Goal: Task Accomplishment & Management: Use online tool/utility

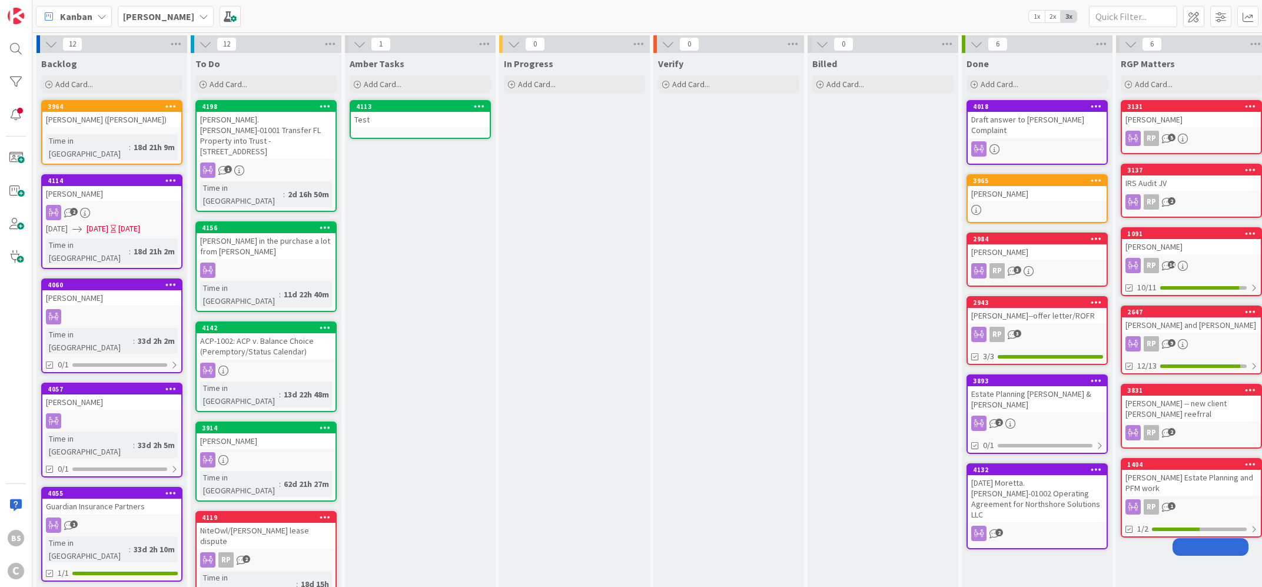
click at [153, 8] on div "[PERSON_NAME]" at bounding box center [166, 16] width 96 height 21
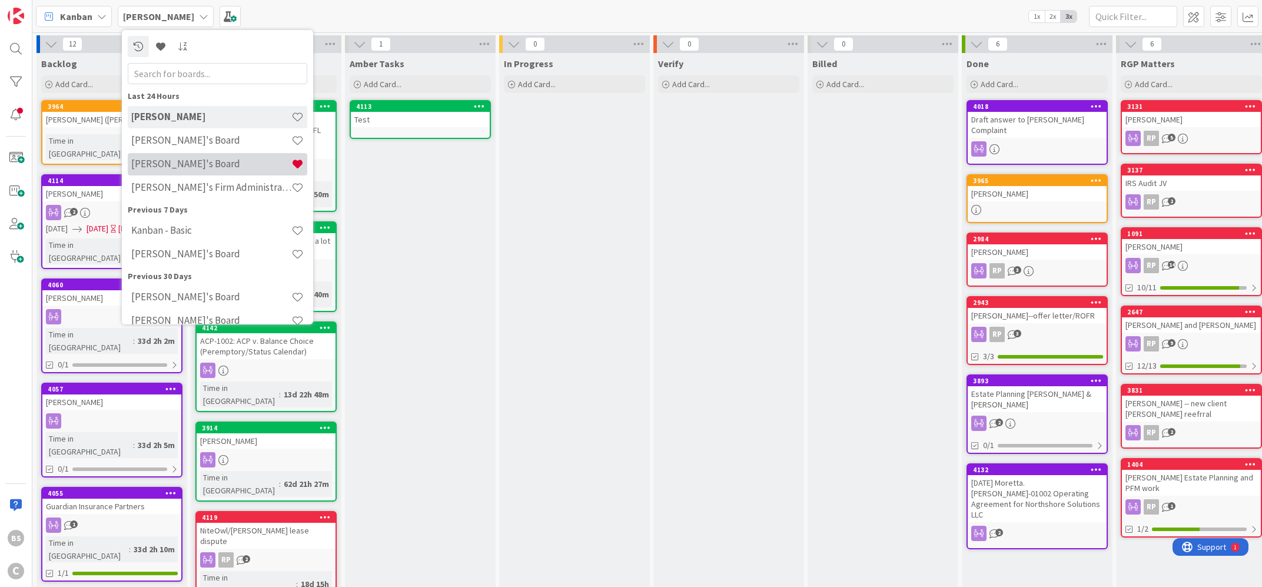
click at [170, 164] on h4 "[PERSON_NAME]'s Board" at bounding box center [211, 164] width 160 height 12
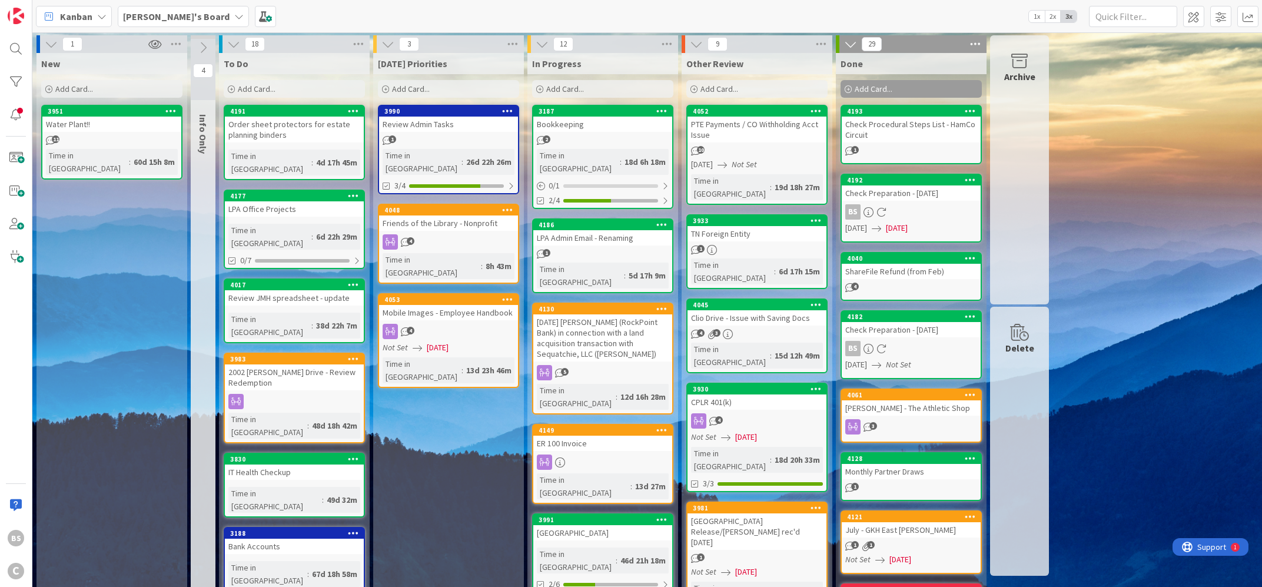
click at [539, 84] on div "Add Card..." at bounding box center [602, 89] width 141 height 18
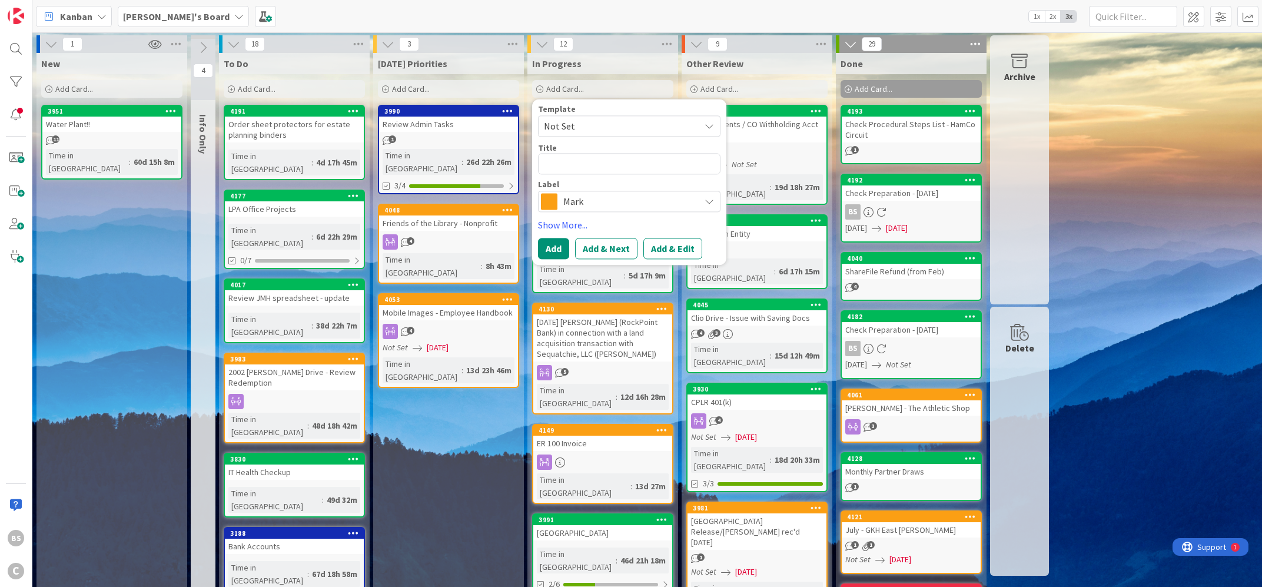
type textarea "x"
type textarea "C"
type textarea "x"
type textarea "CR"
type textarea "x"
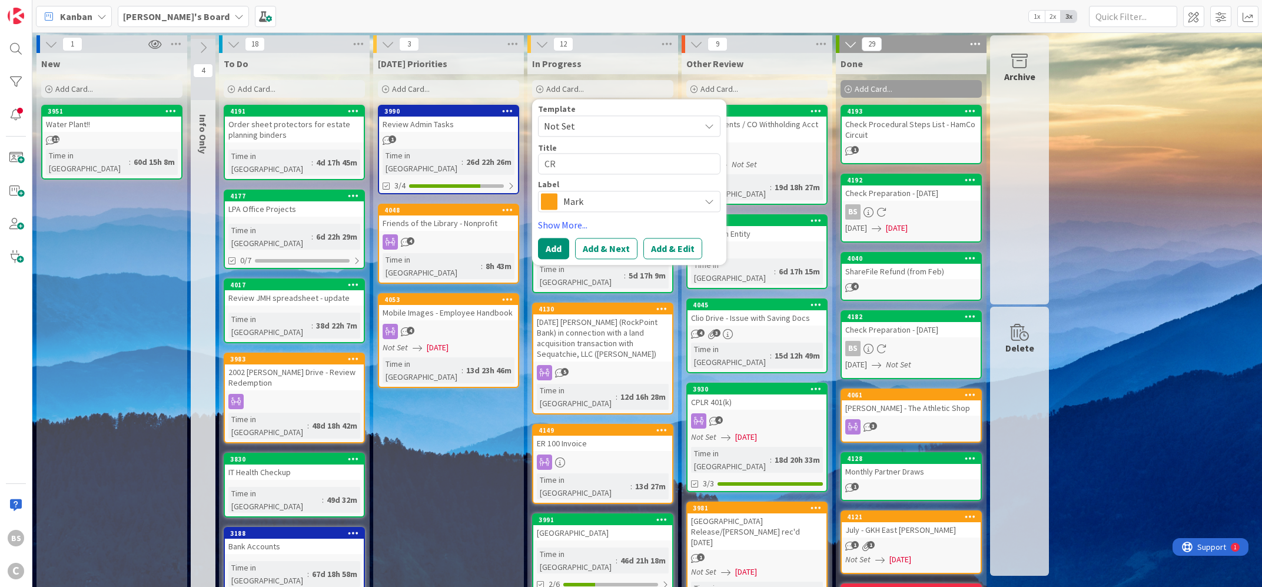
type textarea "C"
type textarea "x"
type textarea "Cr"
type textarea "x"
type textarea "Cru"
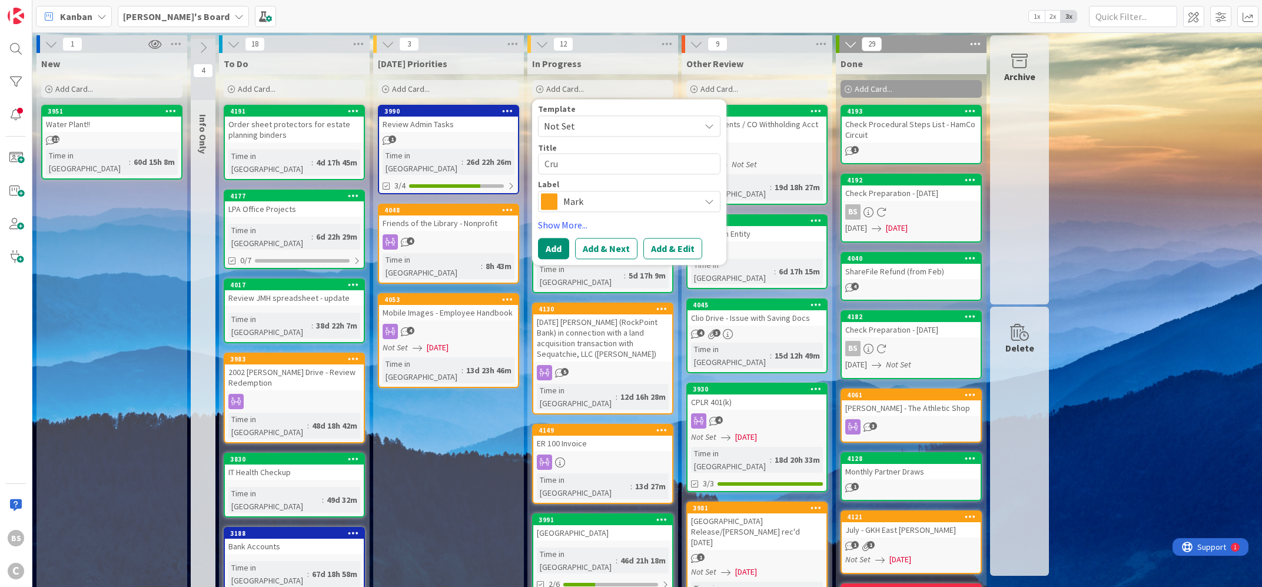
type textarea "x"
type textarea "Cru-"
type textarea "x"
type textarea "Cru"
type textarea "x"
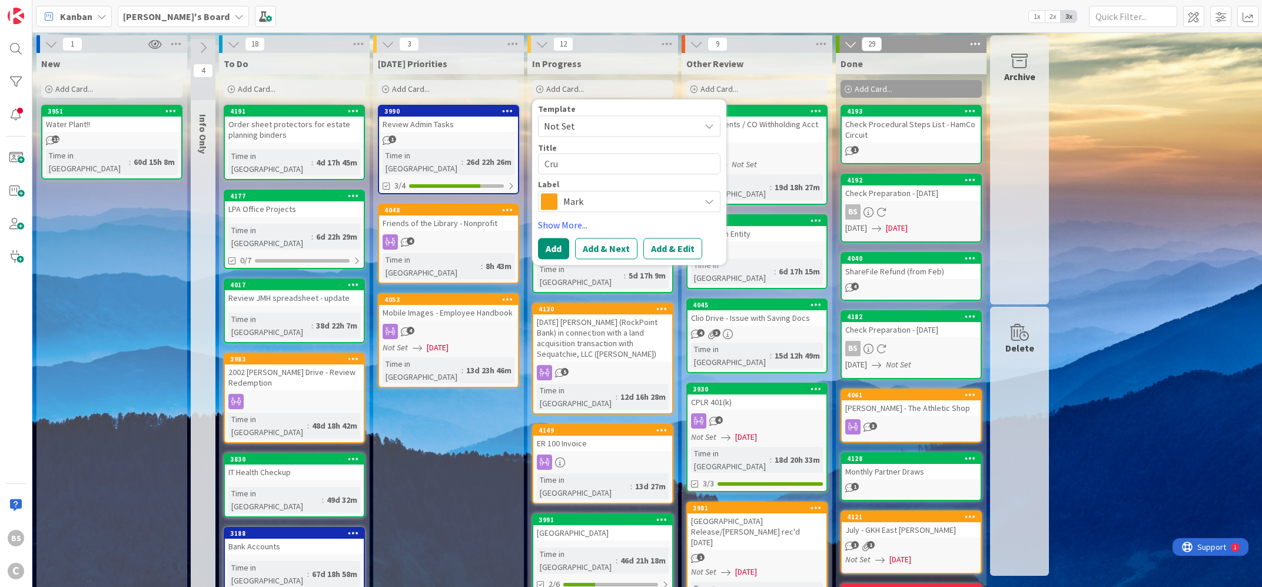
type textarea "Cruz"
type textarea "x"
type textarea "[PERSON_NAME]-"
type textarea "x"
type textarea "[PERSON_NAME]-A"
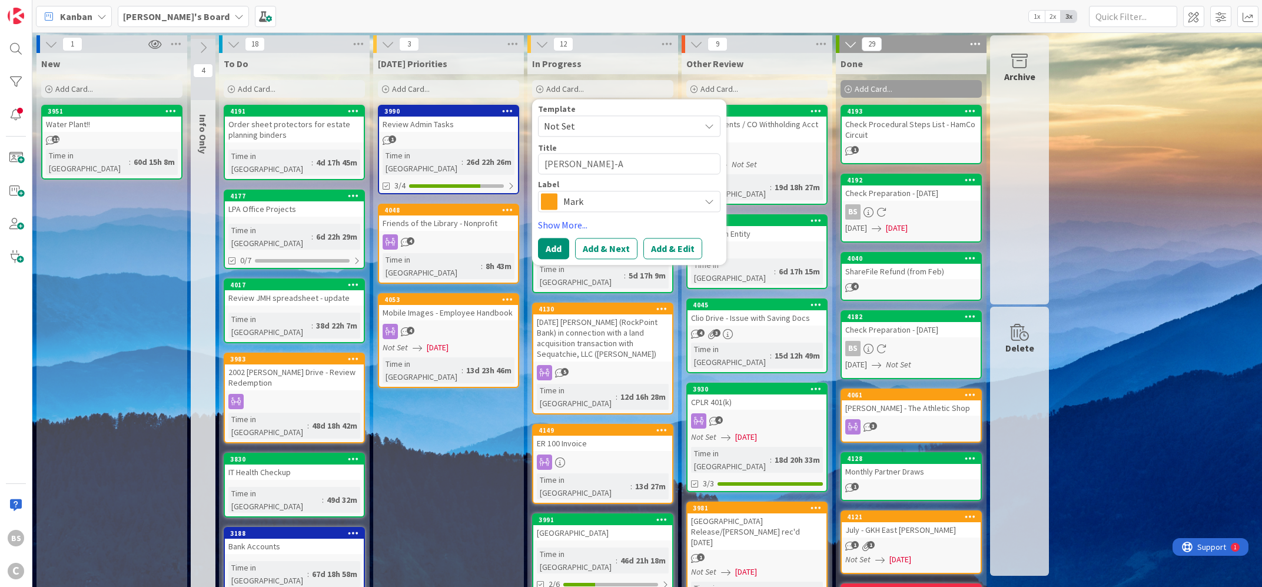
type textarea "x"
type textarea "[PERSON_NAME]-Ab"
type textarea "x"
type textarea "[PERSON_NAME]-Abr"
type textarea "x"
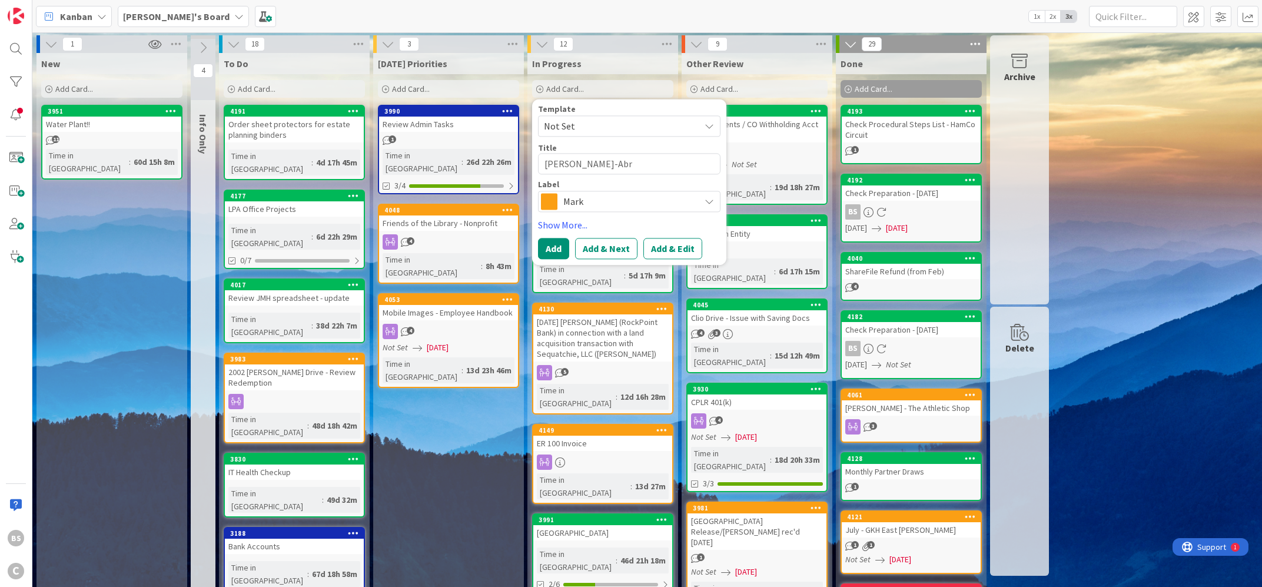
type textarea "[PERSON_NAME]-Abra"
type textarea "x"
type textarea "[PERSON_NAME]"
type textarea "x"
type textarea "[PERSON_NAME]"
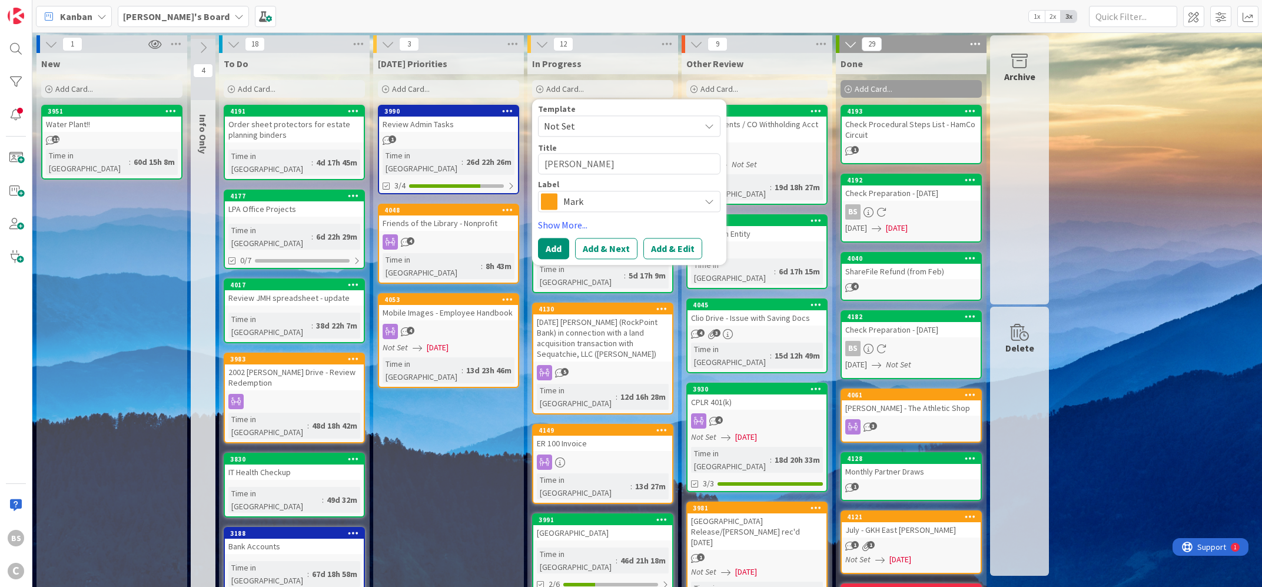
type textarea "x"
type textarea "[PERSON_NAME]"
type textarea "x"
type textarea "[PERSON_NAME]"
type textarea "x"
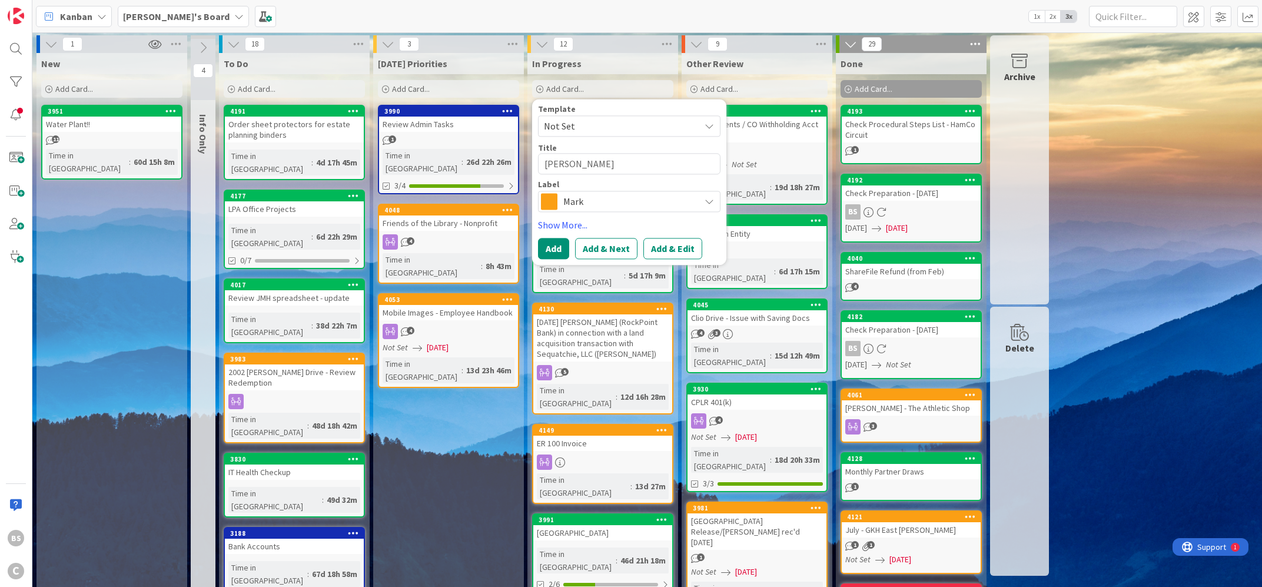
type textarea "[PERSON_NAME]"
type textarea "x"
type textarea "[PERSON_NAME]"
type textarea "x"
type textarea "[PERSON_NAME]"
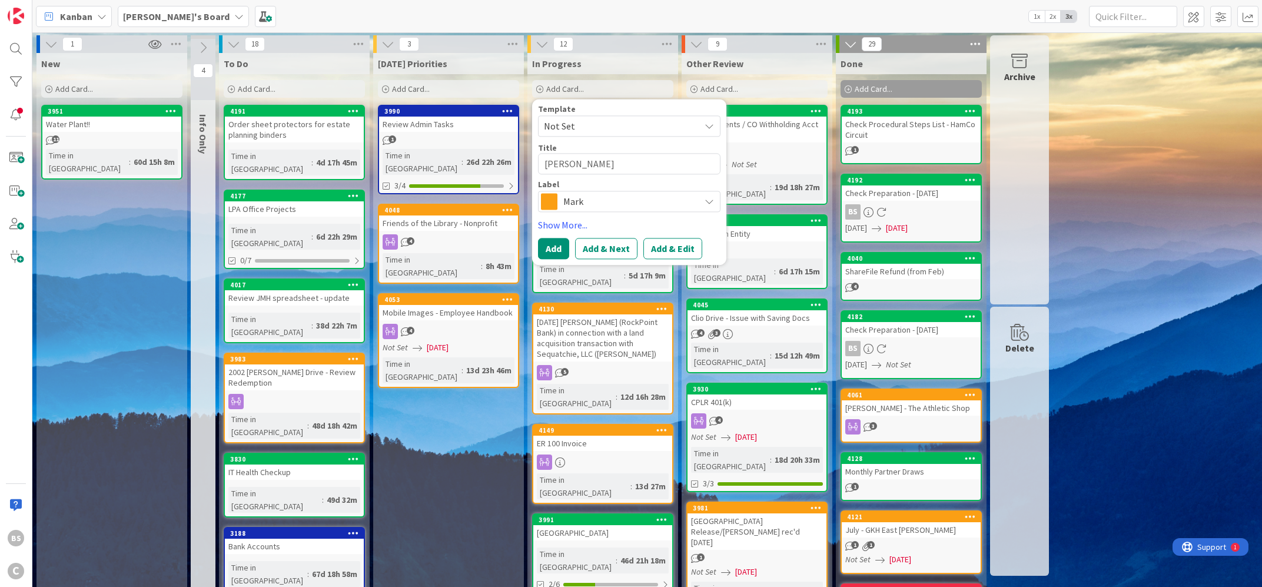
type textarea "x"
type textarea "[PERSON_NAME] S"
type textarea "x"
type textarea "[PERSON_NAME] Se"
type textarea "x"
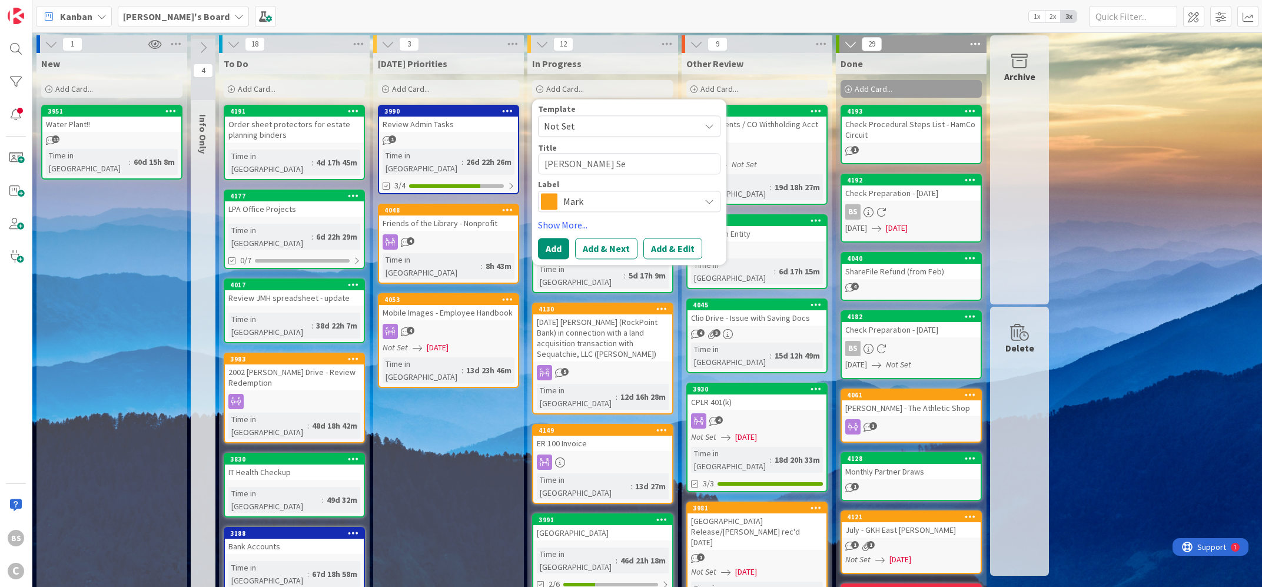
type textarea "[PERSON_NAME] Sei"
type textarea "x"
type textarea "[PERSON_NAME] [PERSON_NAME]"
type textarea "x"
type textarea "[PERSON_NAME] Seige"
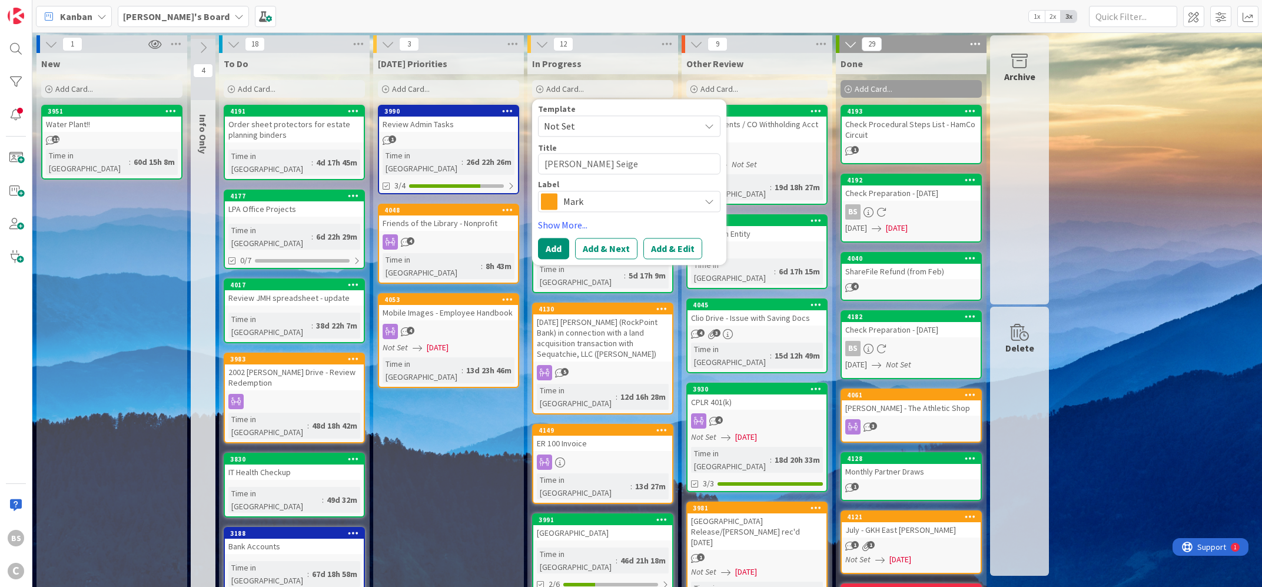
type textarea "x"
type textarea "[PERSON_NAME] [PERSON_NAME]"
type textarea "x"
type textarea "[PERSON_NAME] [PERSON_NAME]"
type textarea "x"
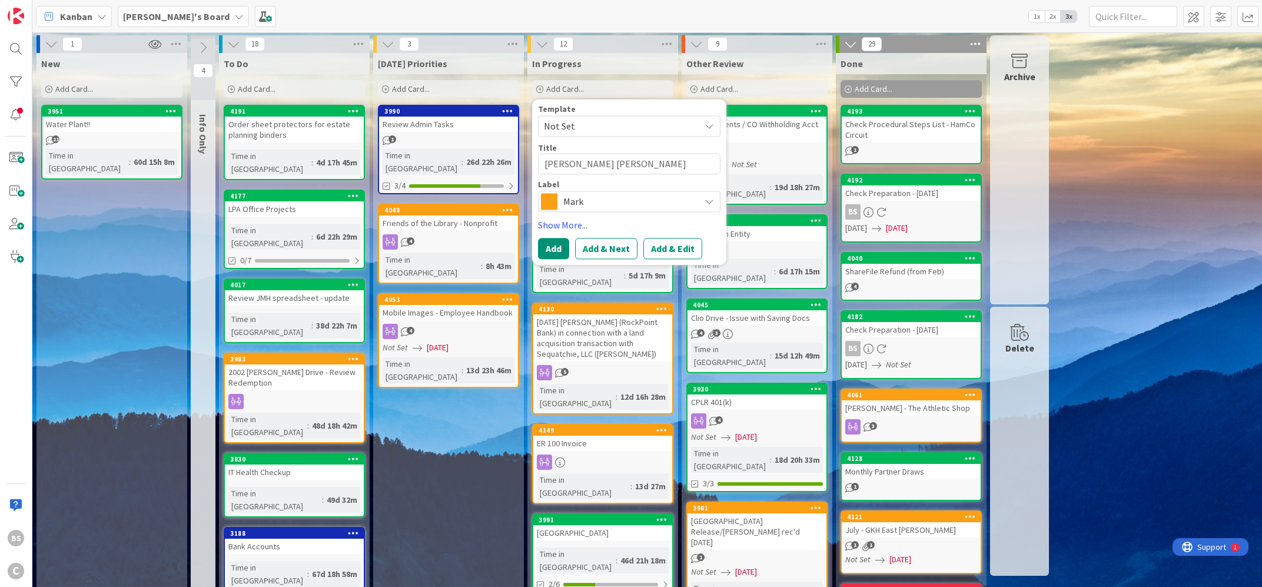
type textarea "[PERSON_NAME] [PERSON_NAME] -"
type textarea "x"
type textarea "[PERSON_NAME] [PERSON_NAME] -"
type textarea "x"
type textarea "[PERSON_NAME] [PERSON_NAME] - C"
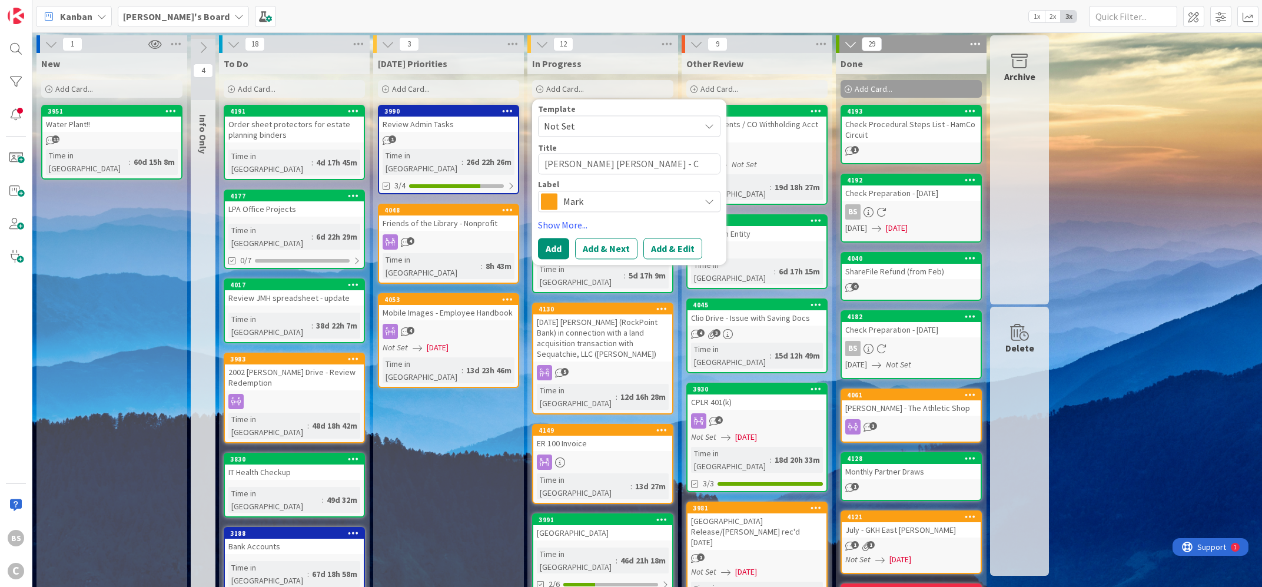
type textarea "x"
type textarea "[PERSON_NAME] [PERSON_NAME] - Co"
type textarea "x"
type textarea "[PERSON_NAME] [PERSON_NAME] - Con"
type textarea "x"
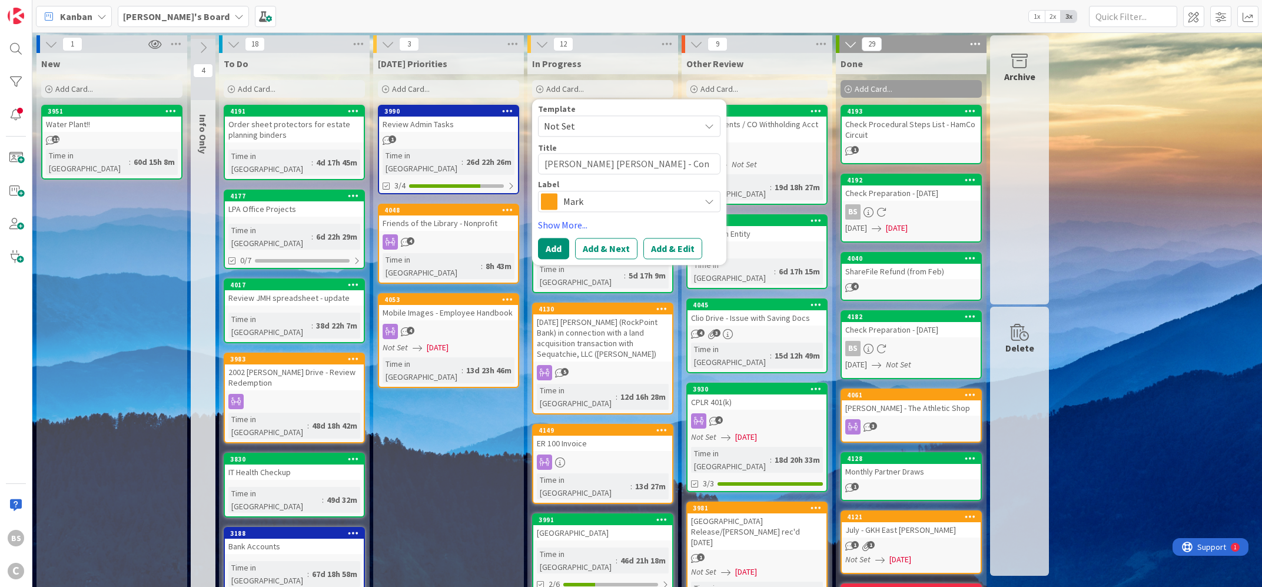
type textarea "[PERSON_NAME] [PERSON_NAME]"
type textarea "x"
type textarea "[PERSON_NAME] [PERSON_NAME]"
type textarea "x"
type textarea "[PERSON_NAME] [PERSON_NAME] - Connec"
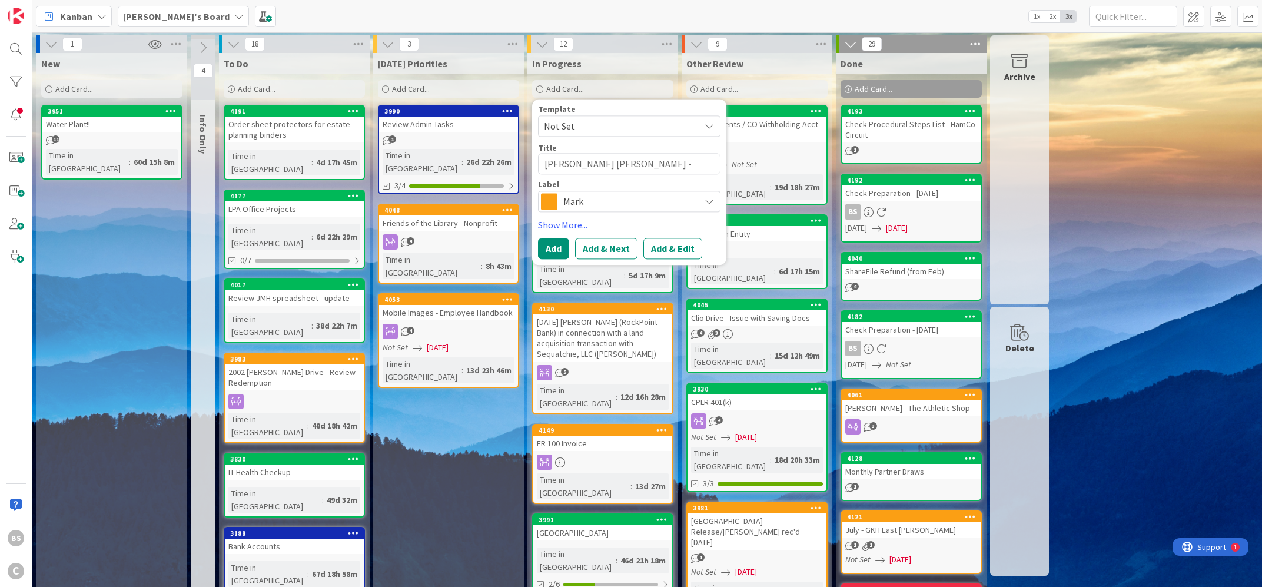
type textarea "x"
type textarea "[PERSON_NAME] [PERSON_NAME] - Connect"
type textarea "x"
type textarea "[PERSON_NAME] [PERSON_NAME] - Connecti"
type textarea "x"
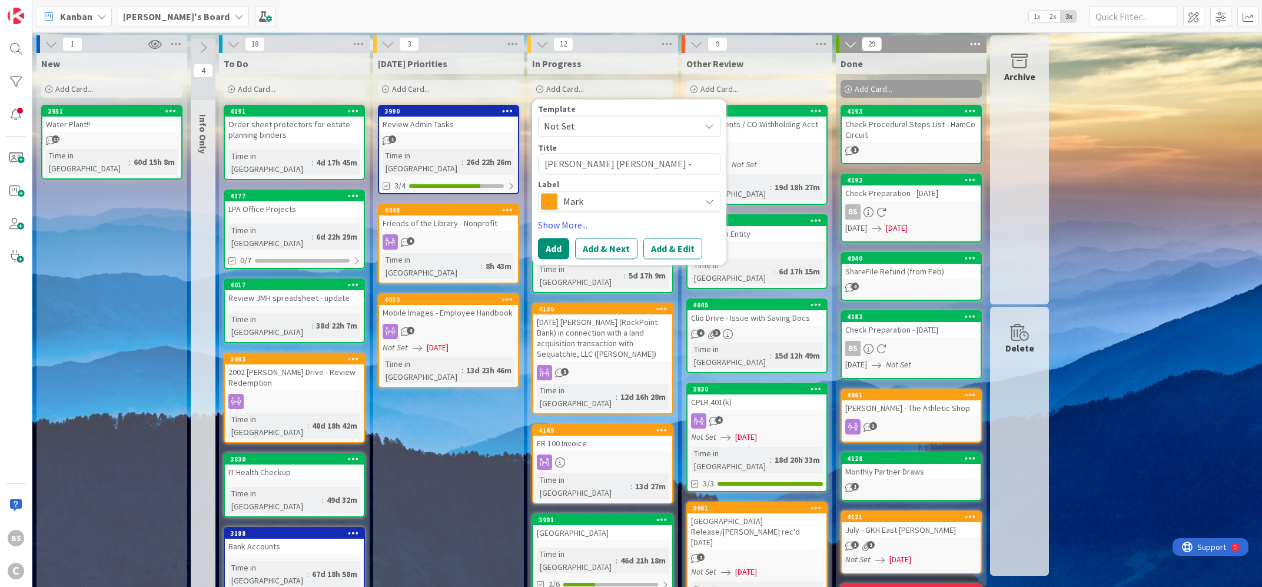
type textarea "[PERSON_NAME] [PERSON_NAME] - Connectio"
type textarea "x"
type textarea "[PERSON_NAME] [PERSON_NAME] - Connection"
type textarea "x"
type textarea "[PERSON_NAME] [PERSON_NAME] - Connection"
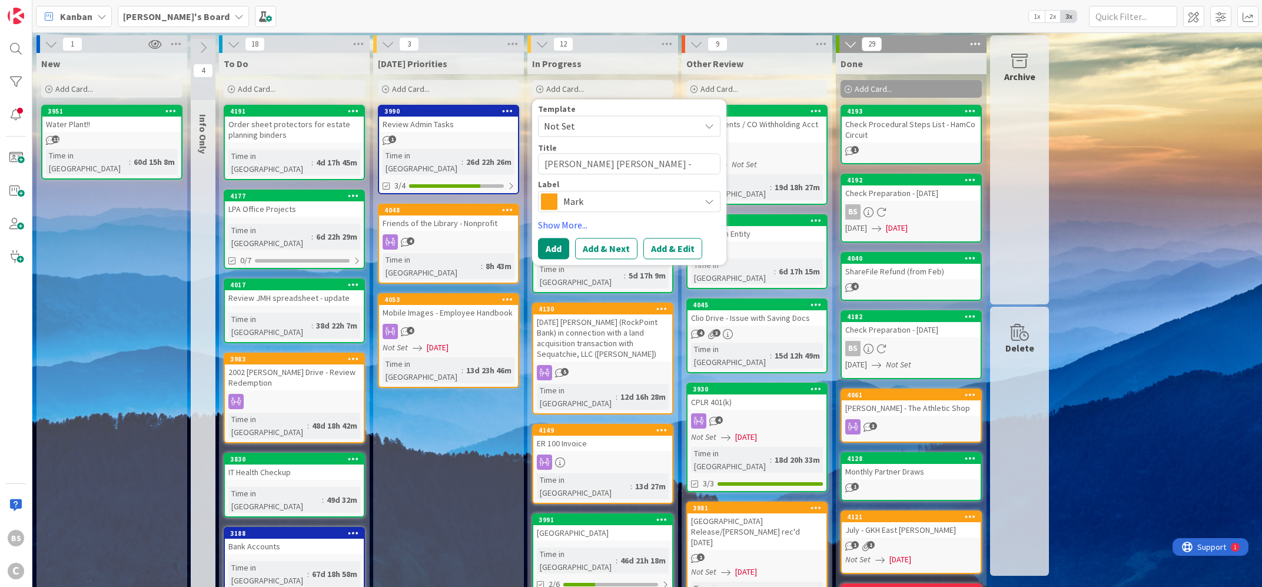
type textarea "x"
type textarea "[PERSON_NAME] [PERSON_NAME] - Connection t"
type textarea "x"
type textarea "[PERSON_NAME] [PERSON_NAME] - Connection to"
type textarea "x"
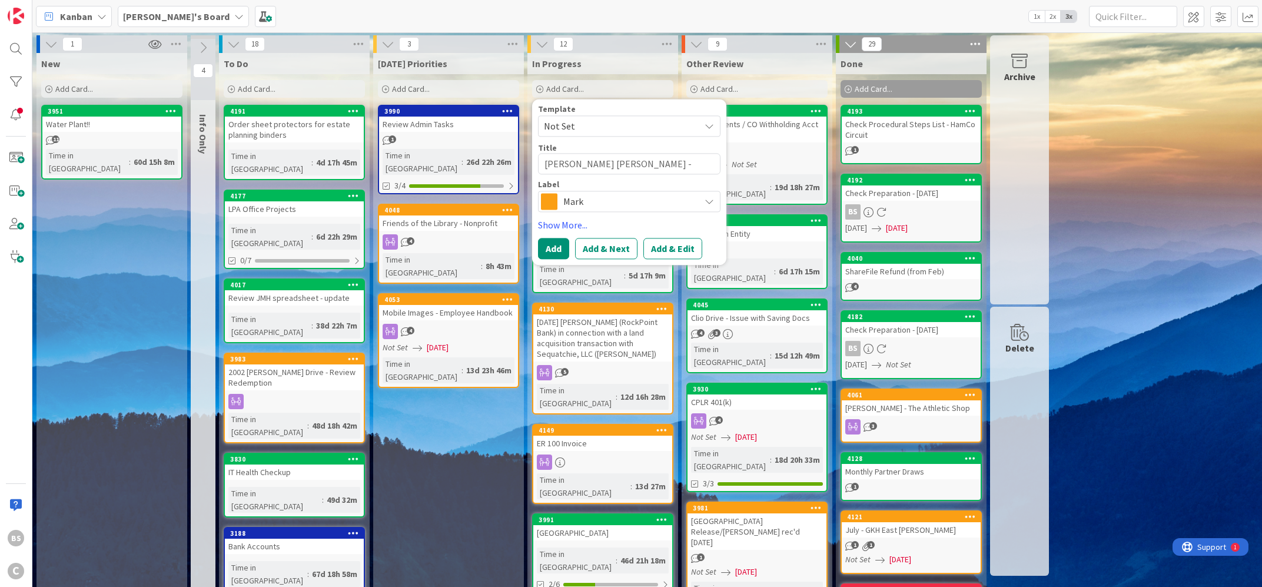
type textarea "[PERSON_NAME] [PERSON_NAME] - Connection to"
type textarea "x"
type textarea "[PERSON_NAME] [PERSON_NAME] - Connection to n"
type textarea "x"
type textarea "[PERSON_NAME] [PERSON_NAME] - Connection to ne"
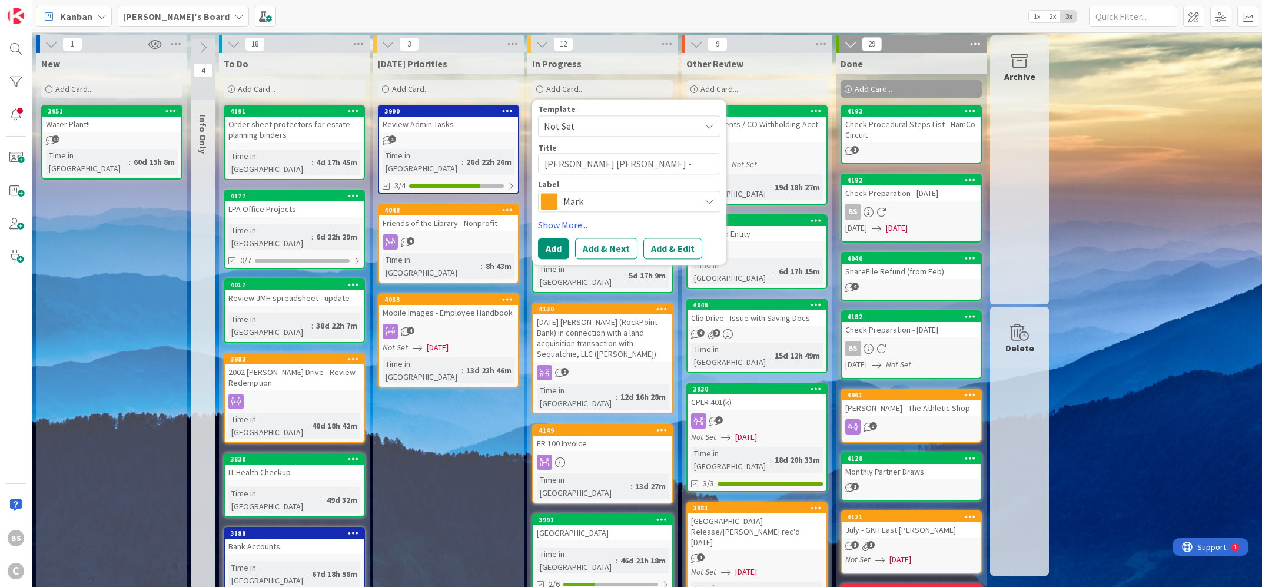
type textarea "x"
type textarea "[PERSON_NAME] [PERSON_NAME] - Connection to new"
type textarea "x"
type textarea "[PERSON_NAME] [PERSON_NAME] - Connection to ne"
type textarea "x"
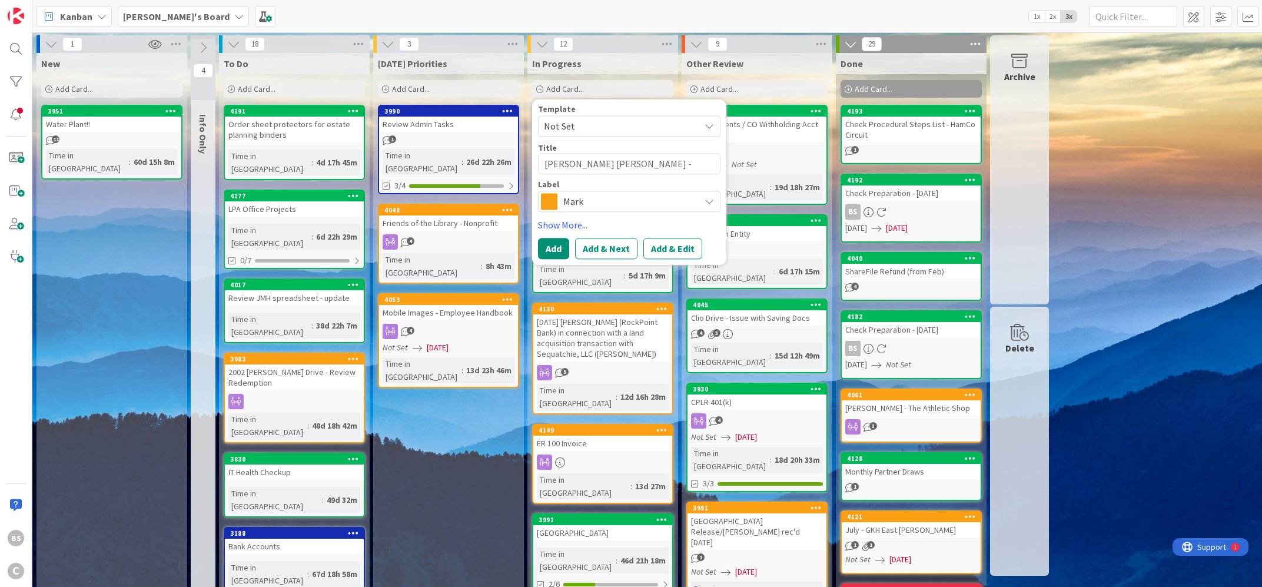
type textarea "[PERSON_NAME] [PERSON_NAME] - Connection to n"
type textarea "x"
type textarea "[PERSON_NAME] [PERSON_NAME] - Connection to"
type textarea "x"
type textarea "[PERSON_NAME] [PERSON_NAME] - Connection to"
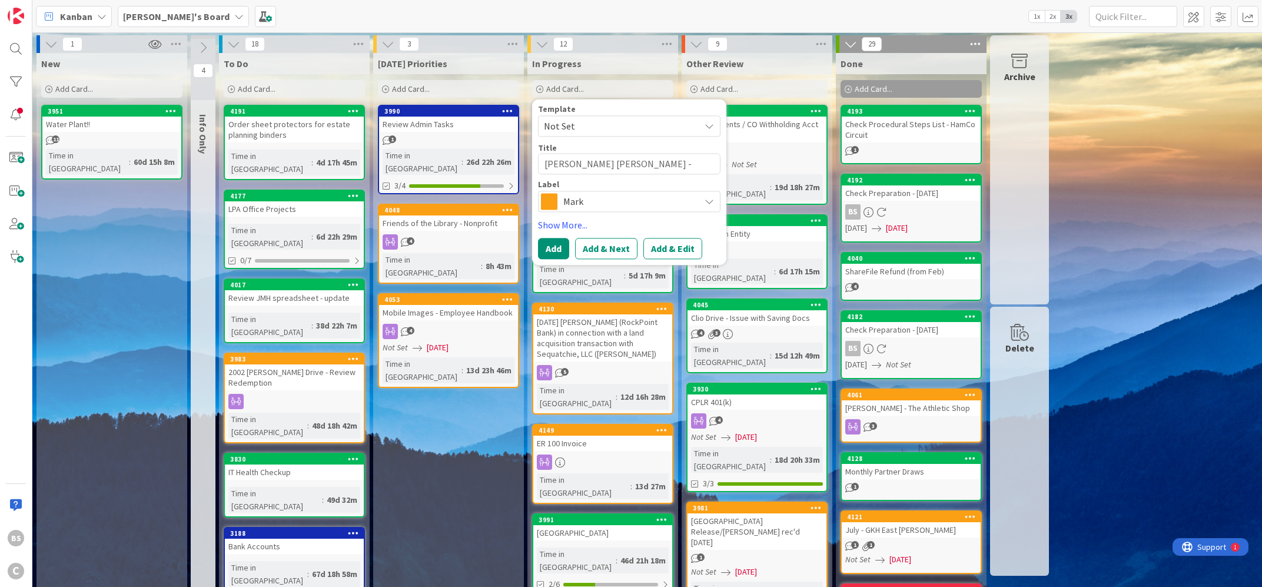
type textarea "x"
type textarea "[PERSON_NAME] [PERSON_NAME] - Connection t"
type textarea "x"
type textarea "[PERSON_NAME] [PERSON_NAME] - Connection"
type textarea "x"
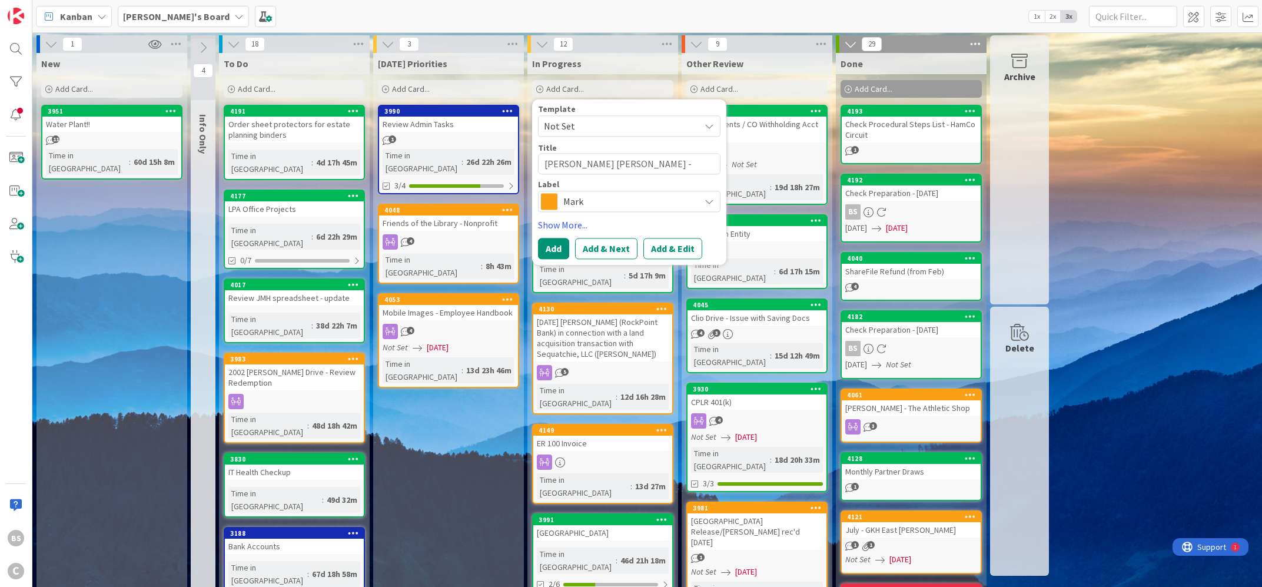
type textarea "[PERSON_NAME] [PERSON_NAME] - Connection"
type textarea "x"
type textarea "[PERSON_NAME] [PERSON_NAME] - Connectio"
type textarea "x"
type textarea "[PERSON_NAME] [PERSON_NAME] - Connecti"
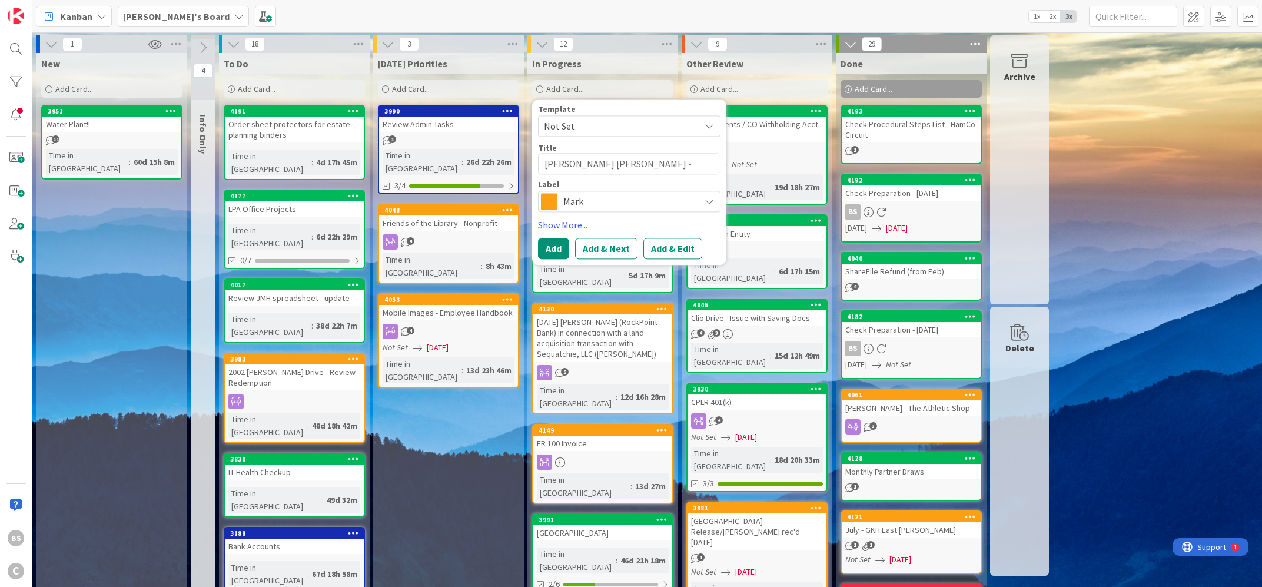
type textarea "x"
type textarea "[PERSON_NAME] [PERSON_NAME] - Connect"
type textarea "x"
type textarea "[PERSON_NAME] [PERSON_NAME] - Connect"
type textarea "x"
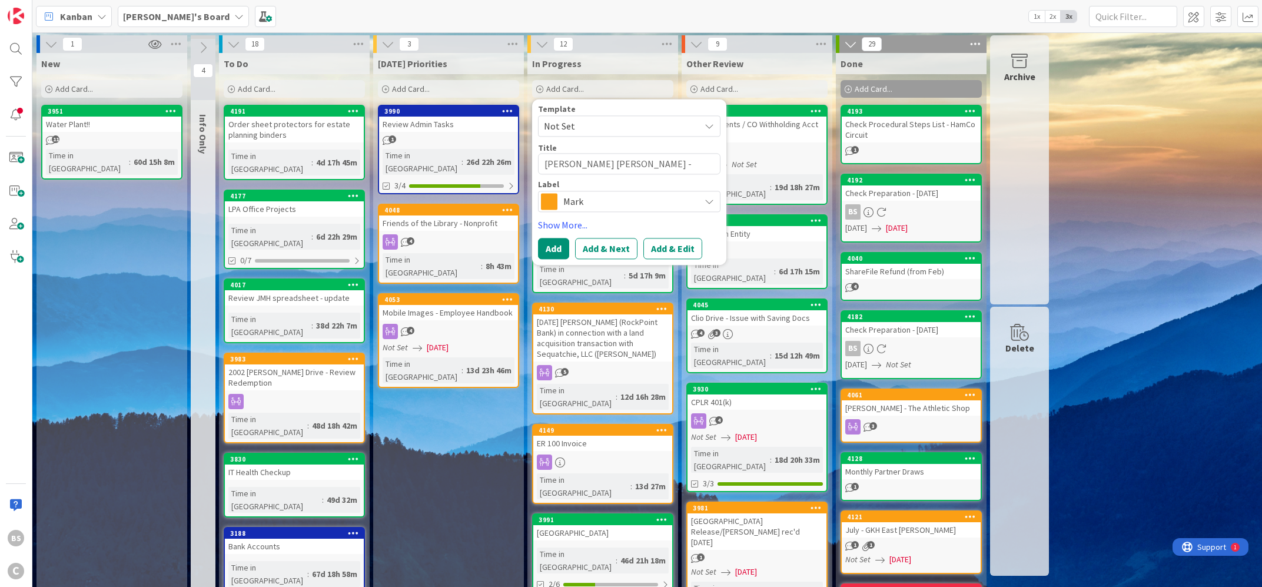
type textarea "[PERSON_NAME] [PERSON_NAME] - Connect o"
type textarea "x"
type textarea "[PERSON_NAME] [PERSON_NAME] - Connect ot"
type textarea "x"
type textarea "[PERSON_NAME] [PERSON_NAME] - Connect ot"
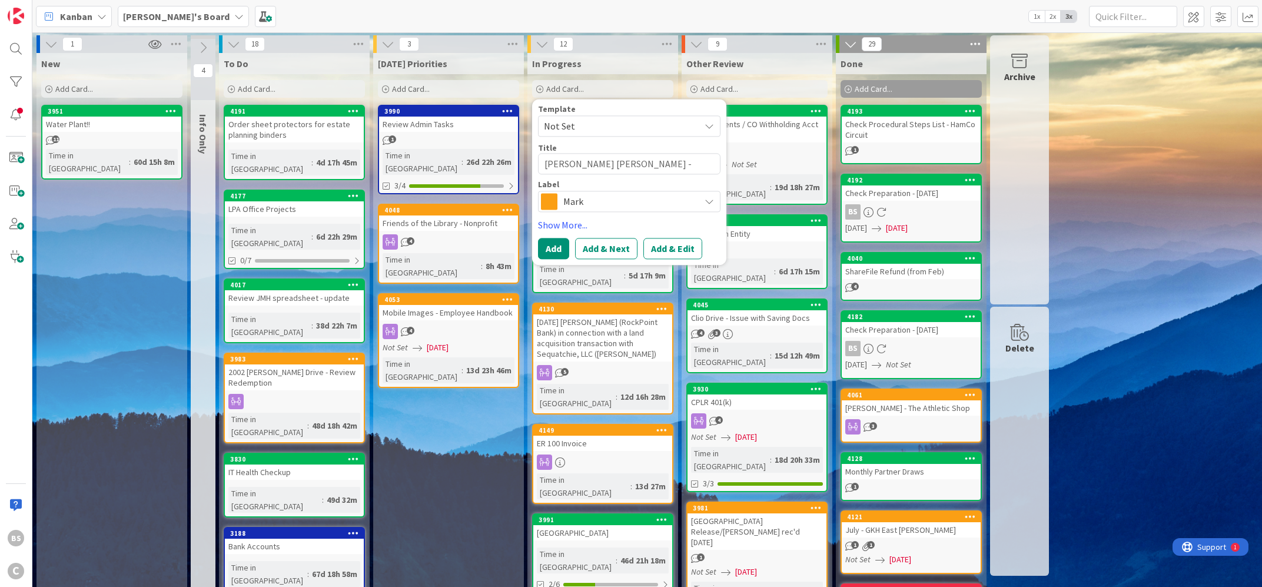
type textarea "x"
type textarea "[PERSON_NAME] [PERSON_NAME] - Connect ot n"
type textarea "x"
type textarea "[PERSON_NAME] [PERSON_NAME] - Connect ot ne"
type textarea "x"
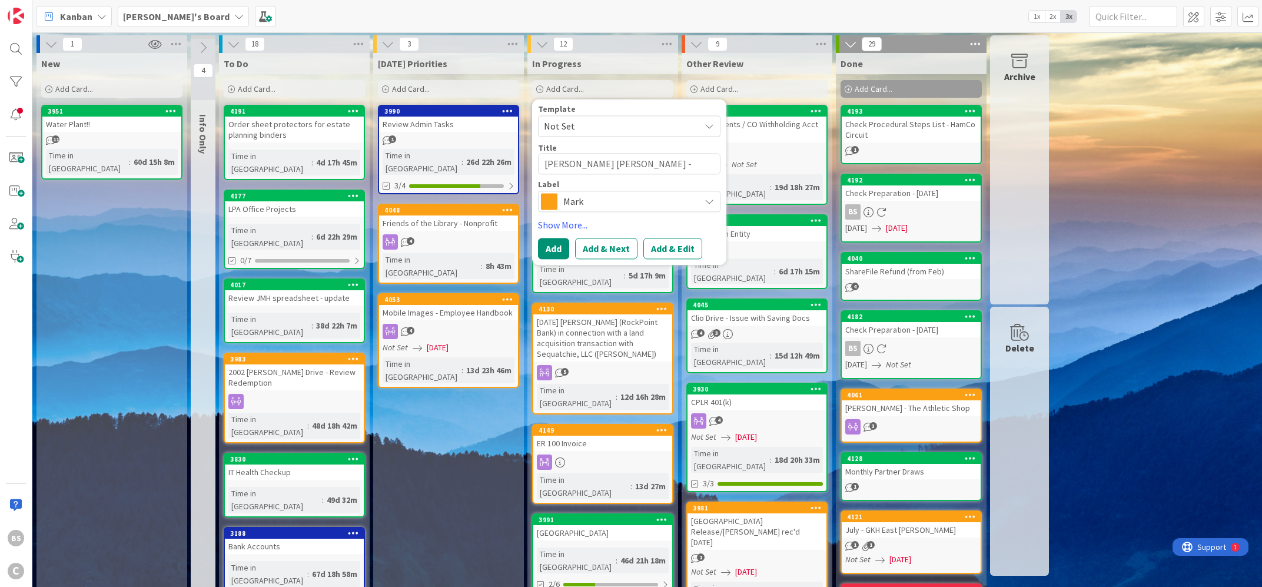
type textarea "[PERSON_NAME] [PERSON_NAME] - Connect ot new"
type textarea "x"
type textarea "[PERSON_NAME] [PERSON_NAME] - Connect ot new"
type textarea "x"
type textarea "[PERSON_NAME] [PERSON_NAME] - Connect ot new"
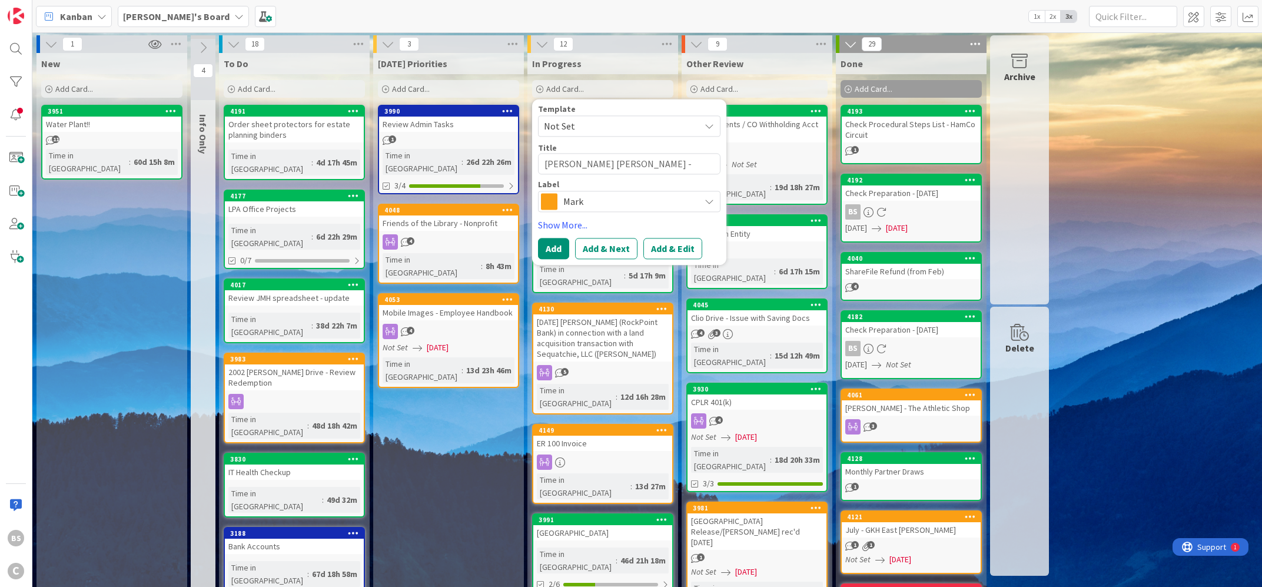
type textarea "x"
type textarea "[PERSON_NAME] [PERSON_NAME] - Connect ot ne"
type textarea "x"
type textarea "[PERSON_NAME] [PERSON_NAME] - Connect ot n"
type textarea "x"
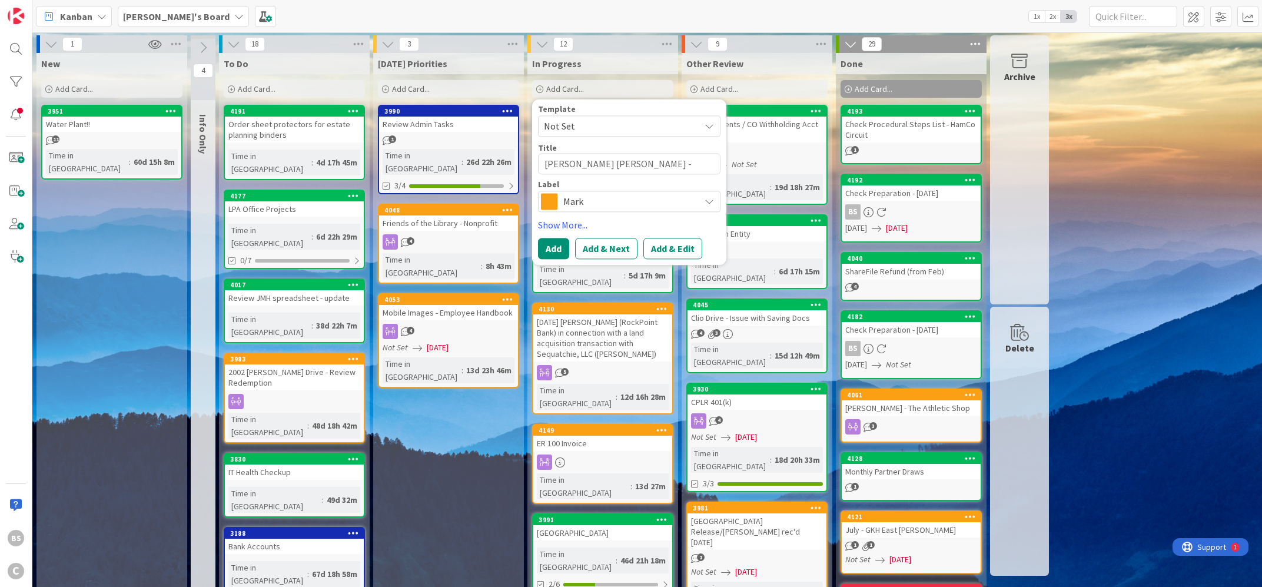
type textarea "[PERSON_NAME] [PERSON_NAME] - Connect ot"
type textarea "x"
type textarea "[PERSON_NAME] [PERSON_NAME] - Connect ot"
type textarea "x"
type textarea "[PERSON_NAME] [PERSON_NAME] - Connect o"
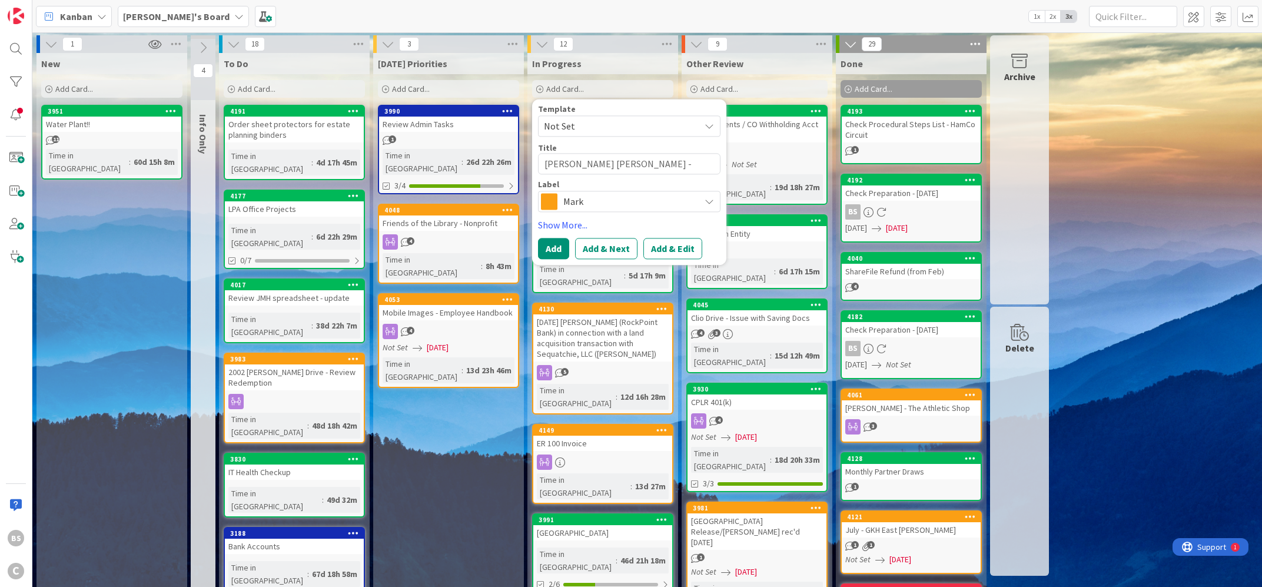
type textarea "x"
type textarea "[PERSON_NAME] [PERSON_NAME] - Connect"
type textarea "x"
type textarea "[PERSON_NAME] [PERSON_NAME] - Connect t"
type textarea "x"
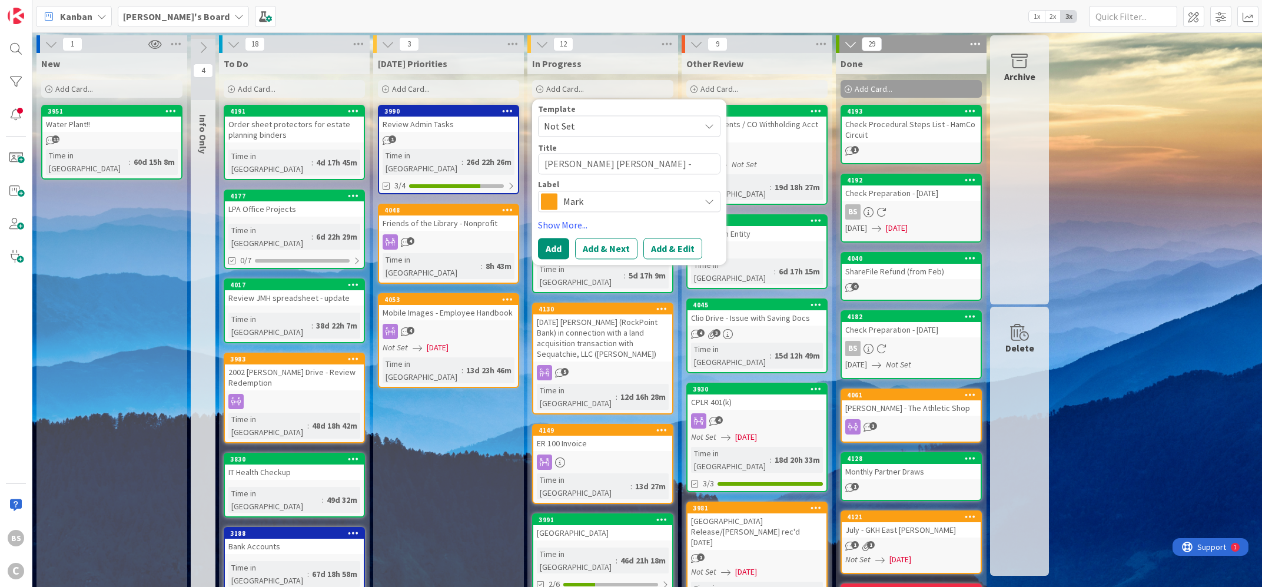
type textarea "[PERSON_NAME] [PERSON_NAME] - Connect to"
type textarea "x"
type textarea "[PERSON_NAME] [PERSON_NAME] - Connect to"
type textarea "x"
type textarea "[PERSON_NAME] [PERSON_NAME] - Connect to n"
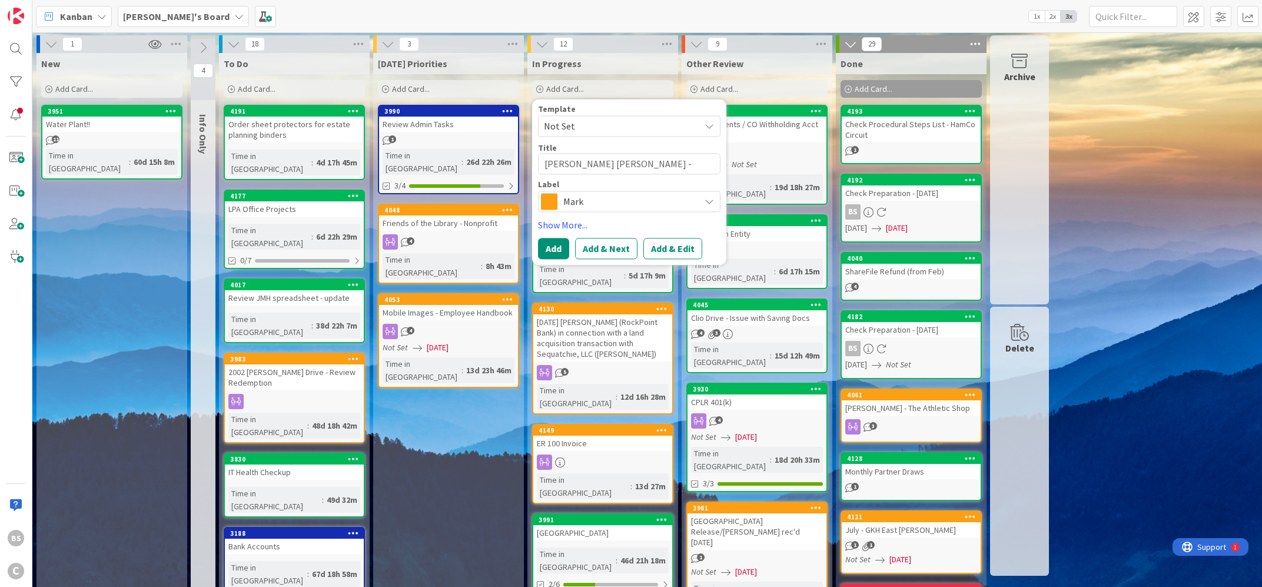
type textarea "x"
type textarea "[PERSON_NAME] [PERSON_NAME] - Connect to ne"
type textarea "x"
type textarea "[PERSON_NAME] [PERSON_NAME] - Connect to new"
type textarea "x"
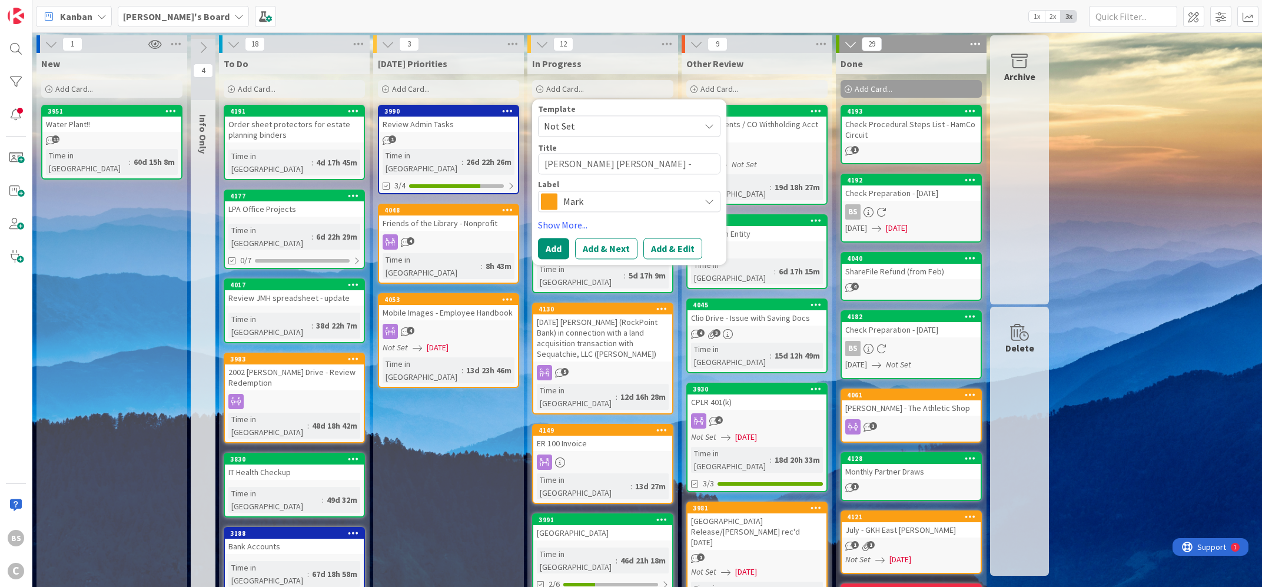
type textarea "[PERSON_NAME] [PERSON_NAME] - Connect to new"
type textarea "x"
type textarea "[PERSON_NAME] [PERSON_NAME] - Connect to new B"
type textarea "x"
type textarea "[PERSON_NAME] [PERSON_NAME] - Connect to new Bi"
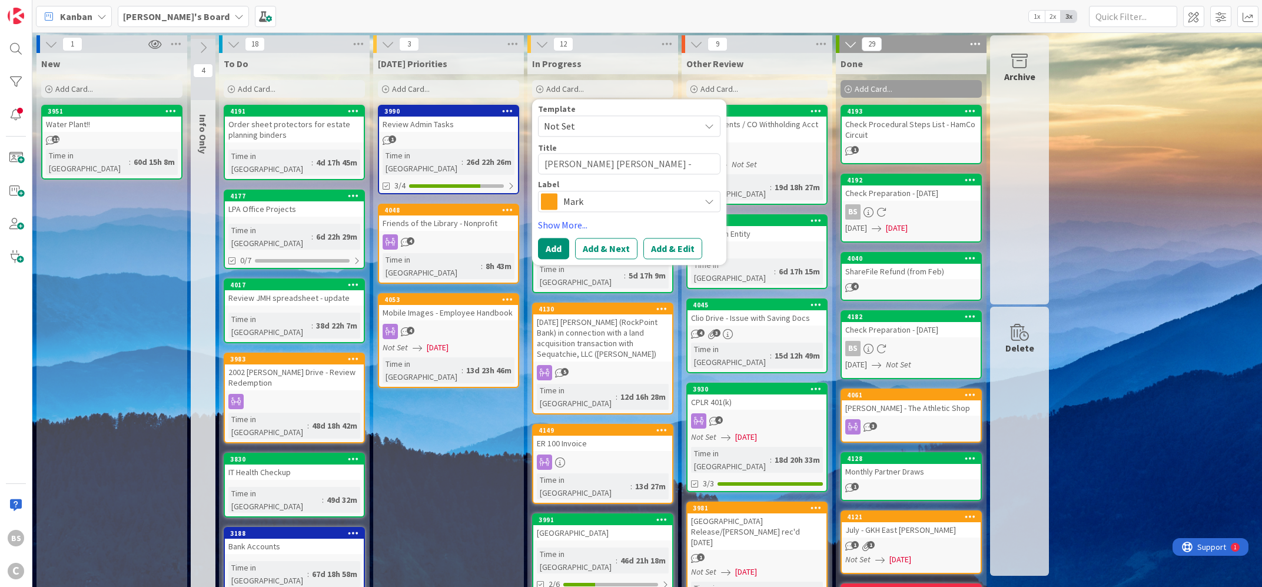
type textarea "x"
type textarea "[PERSON_NAME] [PERSON_NAME] - Connect to new Bil"
type textarea "x"
type textarea "[PERSON_NAME] [PERSON_NAME] - Connect to new Bill"
type textarea "x"
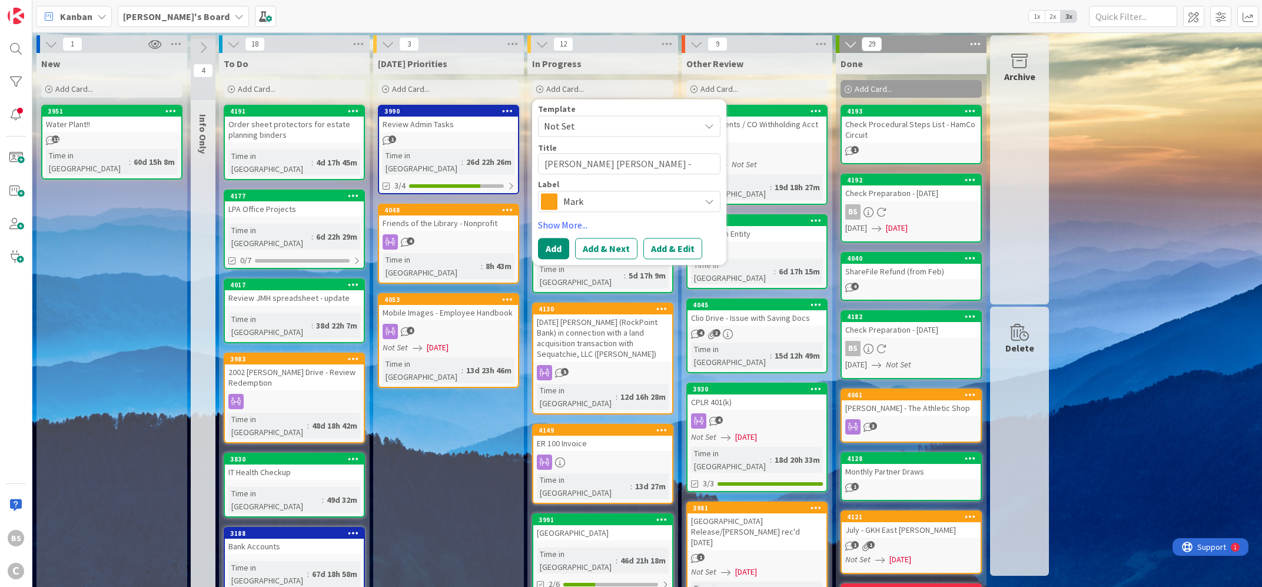
type textarea "[PERSON_NAME] [PERSON_NAME] - Connect to new Bill."
type textarea "x"
type textarea "[PERSON_NAME] [PERSON_NAME] - Connect to new Bill.c"
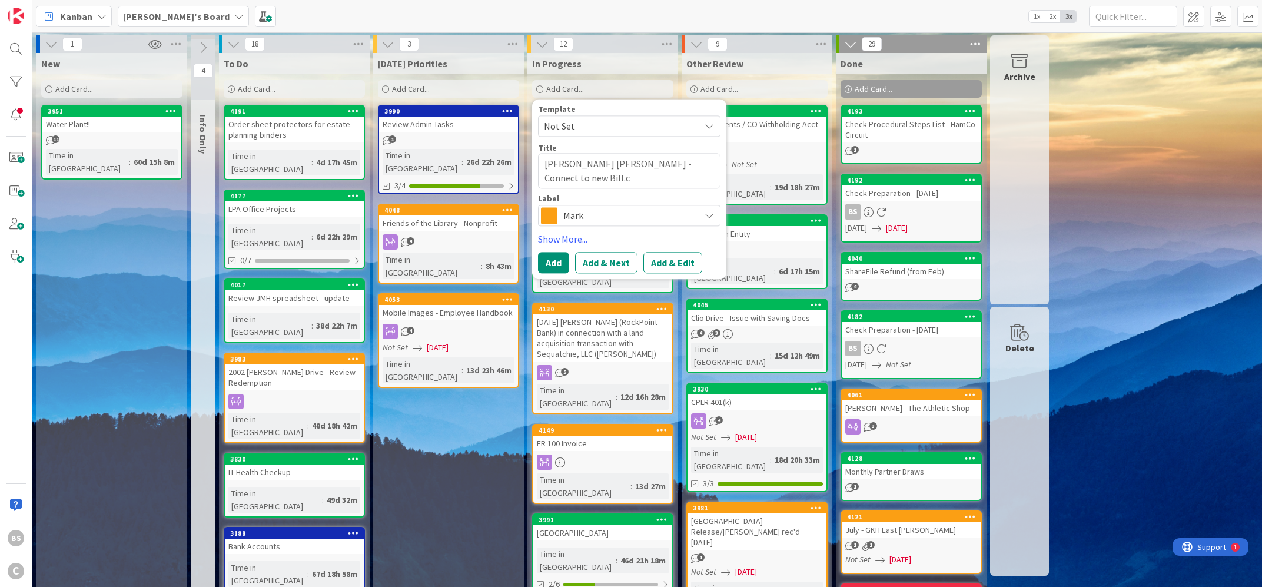
type textarea "x"
type textarea "[PERSON_NAME] [PERSON_NAME] - Connect to new [DOMAIN_NAME]"
type textarea "x"
type textarea "[PERSON_NAME] [PERSON_NAME] - Connect to new [DOMAIN_NAME]"
type textarea "x"
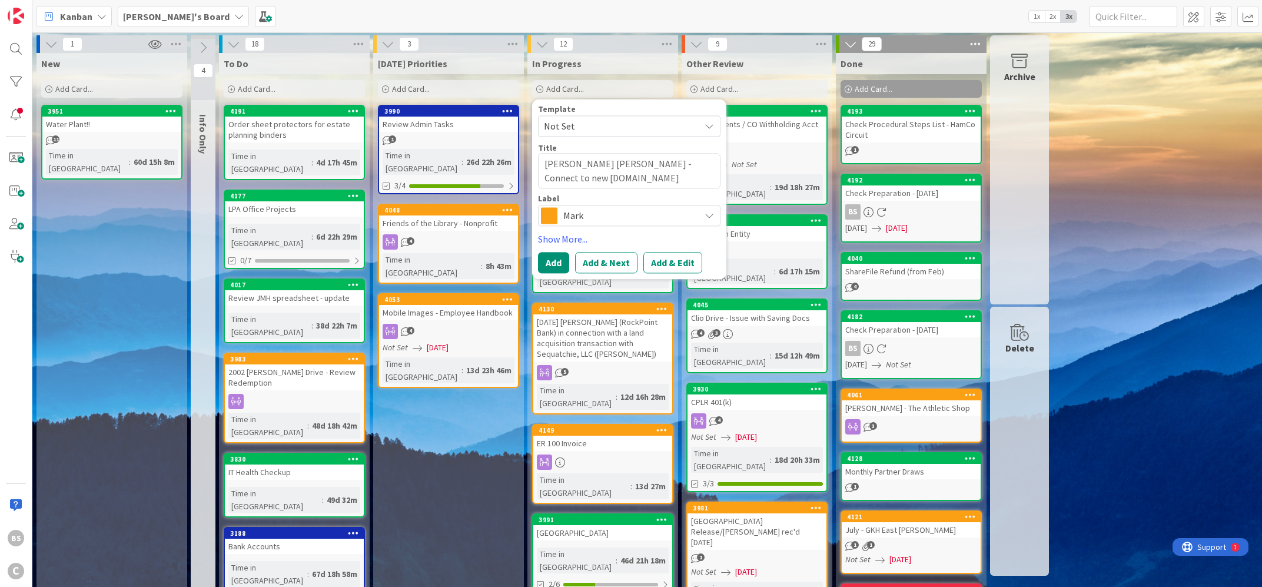
type textarea "[PERSON_NAME] [PERSON_NAME] - Connect to new [DOMAIN_NAME]"
type textarea "x"
type textarea "[PERSON_NAME] [PERSON_NAME] - Connect to new [DOMAIN_NAME] a"
type textarea "x"
type textarea "[PERSON_NAME] [PERSON_NAME] - Connect to new [DOMAIN_NAME] ac"
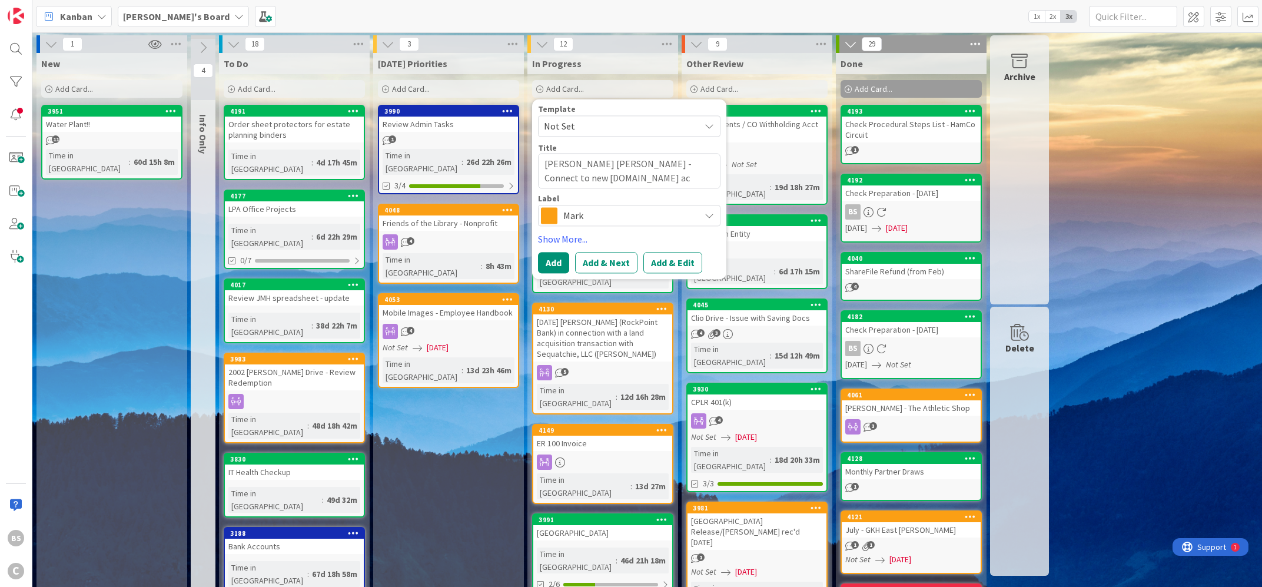
type textarea "x"
type textarea "[PERSON_NAME] [PERSON_NAME] - Connect to new [DOMAIN_NAME] acc"
type textarea "x"
type textarea "[PERSON_NAME] [PERSON_NAME] - Connect to new [DOMAIN_NAME] acco"
type textarea "x"
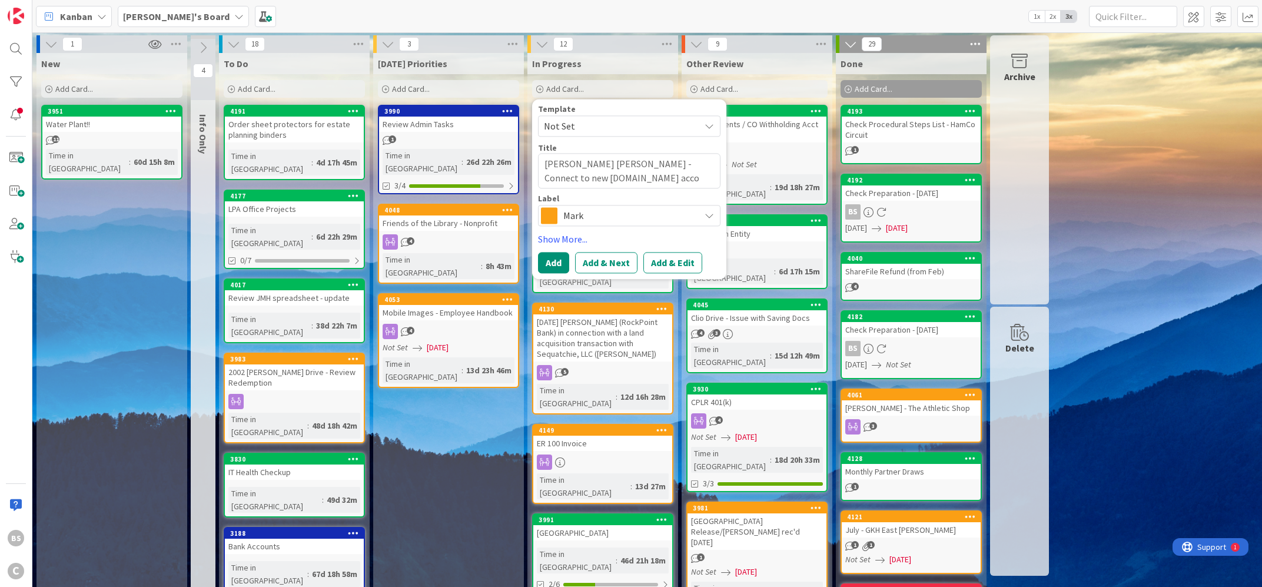
type textarea "[PERSON_NAME] [PERSON_NAME] - Connect to new [DOMAIN_NAME] accou"
type textarea "x"
type textarea "[PERSON_NAME] [PERSON_NAME] - Connect to new [DOMAIN_NAME] accoun"
type textarea "x"
type textarea "[PERSON_NAME] [PERSON_NAME] - Connect to new [DOMAIN_NAME] account"
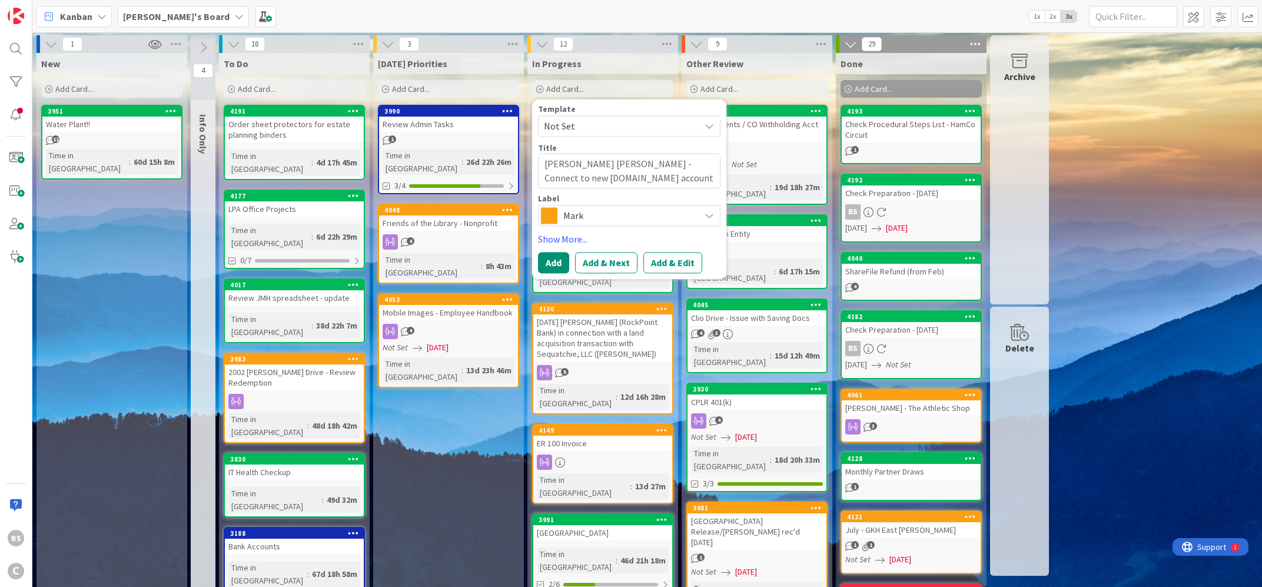
click at [583, 213] on span "Mark" at bounding box center [629, 216] width 131 height 16
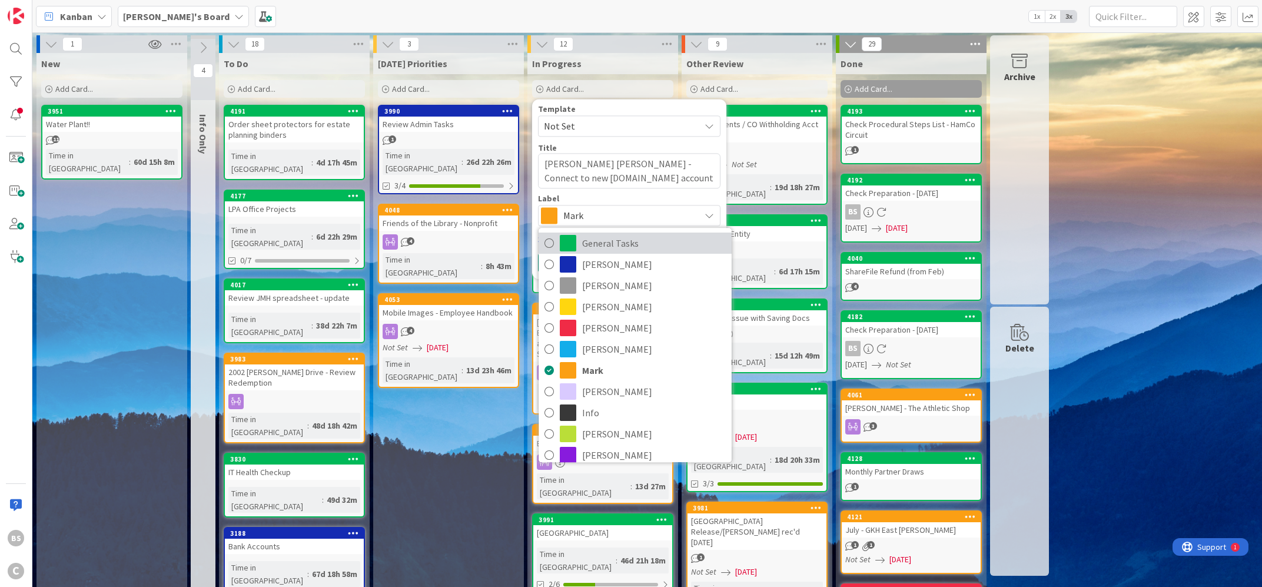
click at [584, 236] on span "General Tasks" at bounding box center [654, 244] width 144 height 18
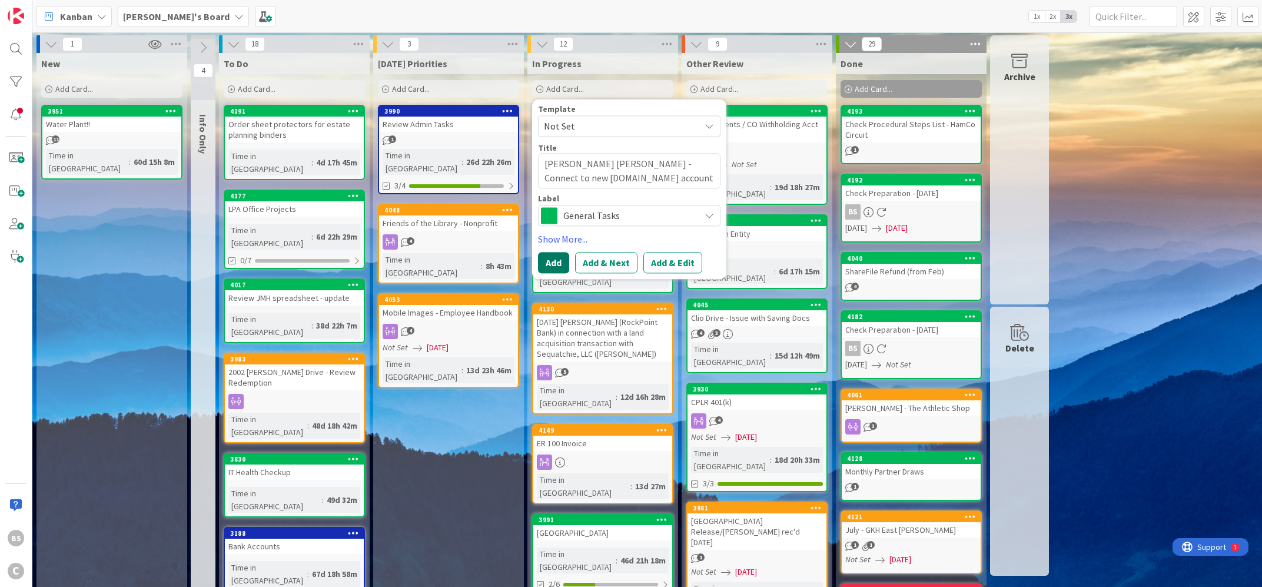
click at [550, 269] on button "Add" at bounding box center [553, 263] width 31 height 21
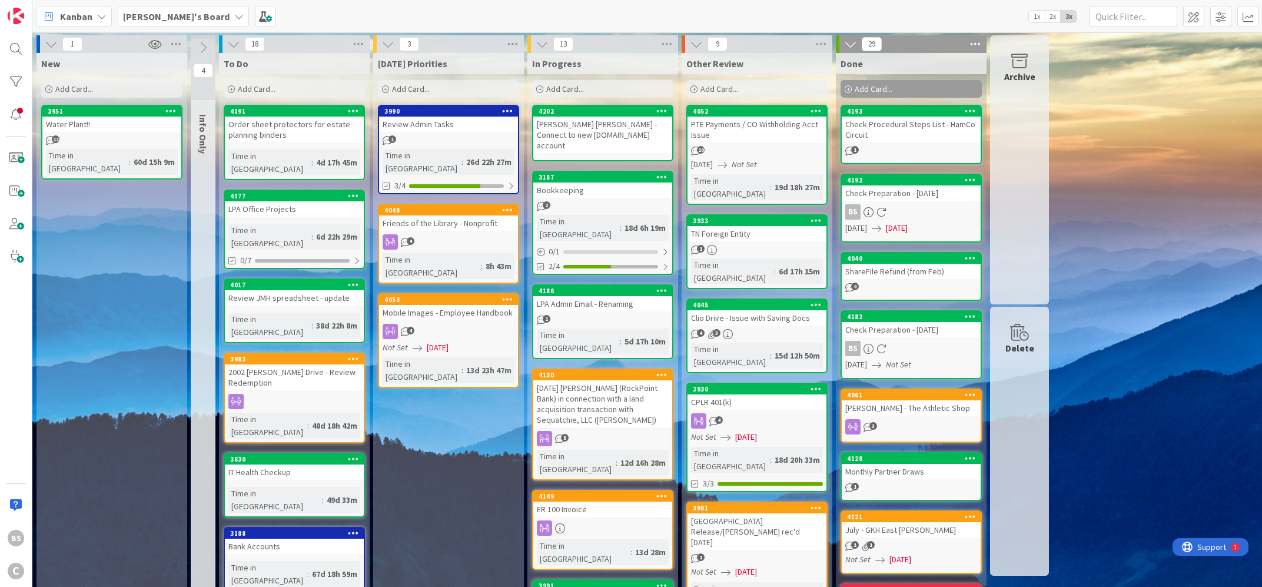
click at [465, 415] on div "[DATE] Priorities Add Card... 3990 Review Admin Tasks 1 Time in Column : 26d 22…" at bounding box center [448, 596] width 151 height 1086
click at [163, 16] on b "[PERSON_NAME]'s Board" at bounding box center [176, 17] width 107 height 12
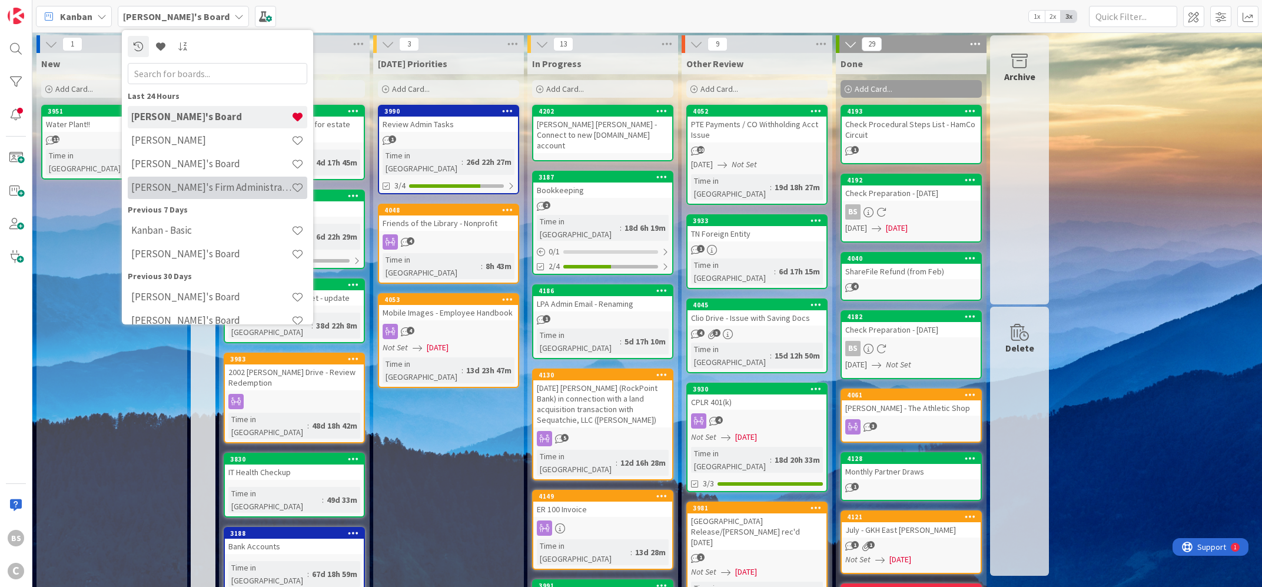
click at [160, 188] on h4 "[PERSON_NAME]'s Firm Administration Board" at bounding box center [211, 187] width 160 height 12
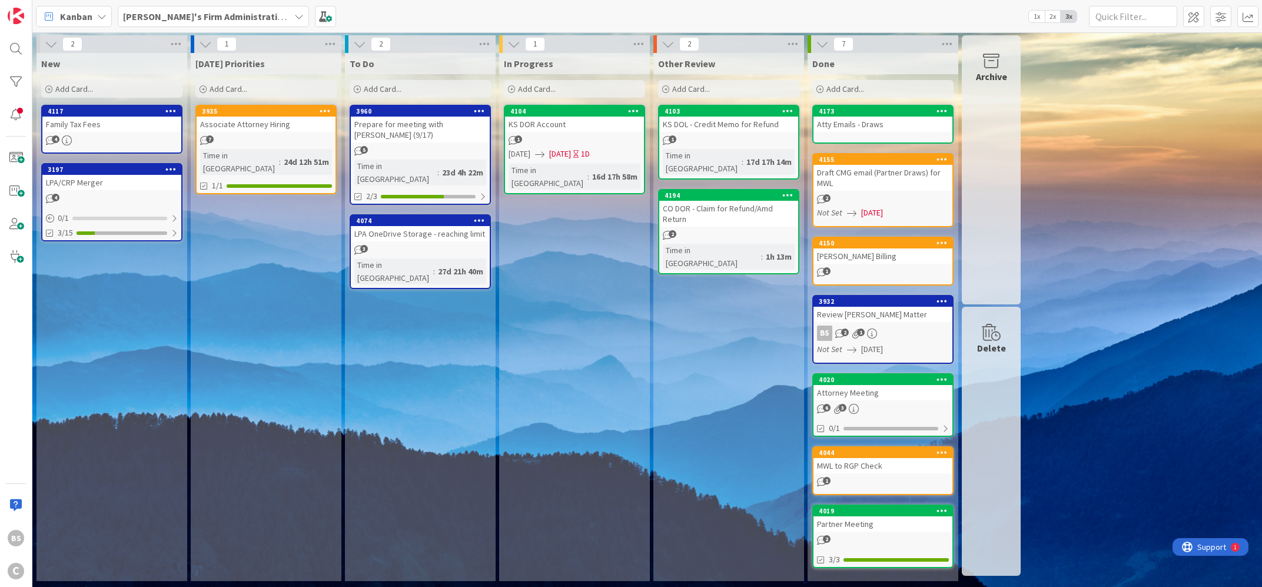
click at [209, 87] on div "Add Card..." at bounding box center [265, 89] width 141 height 18
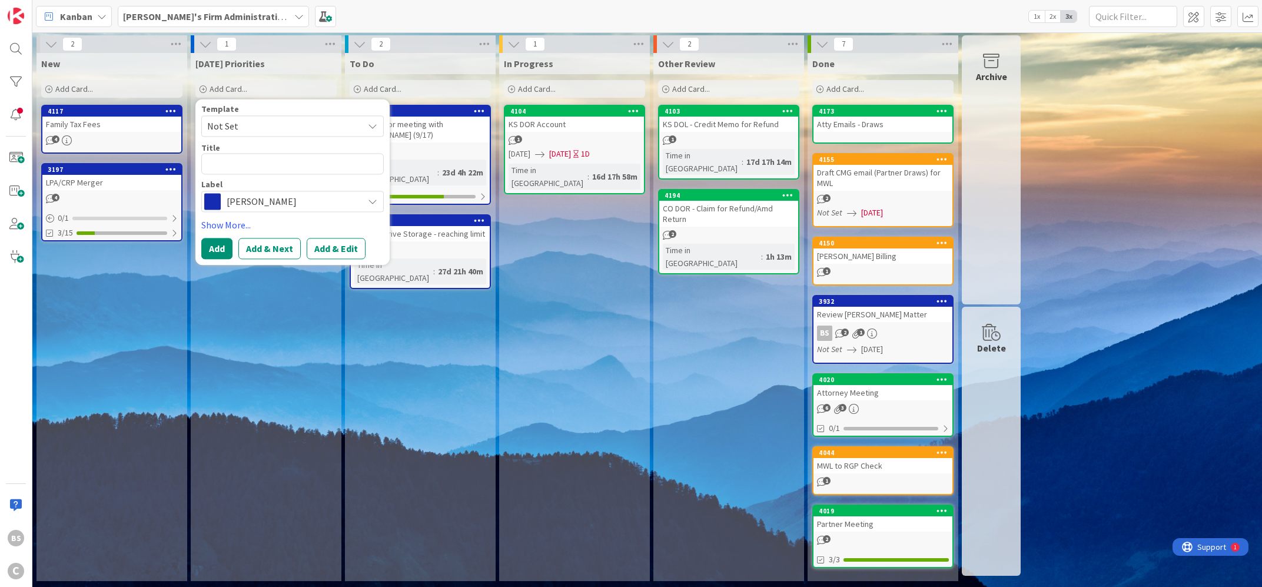
type textarea "x"
type textarea "J"
type textarea "x"
type textarea "[PERSON_NAME]"
type textarea "x"
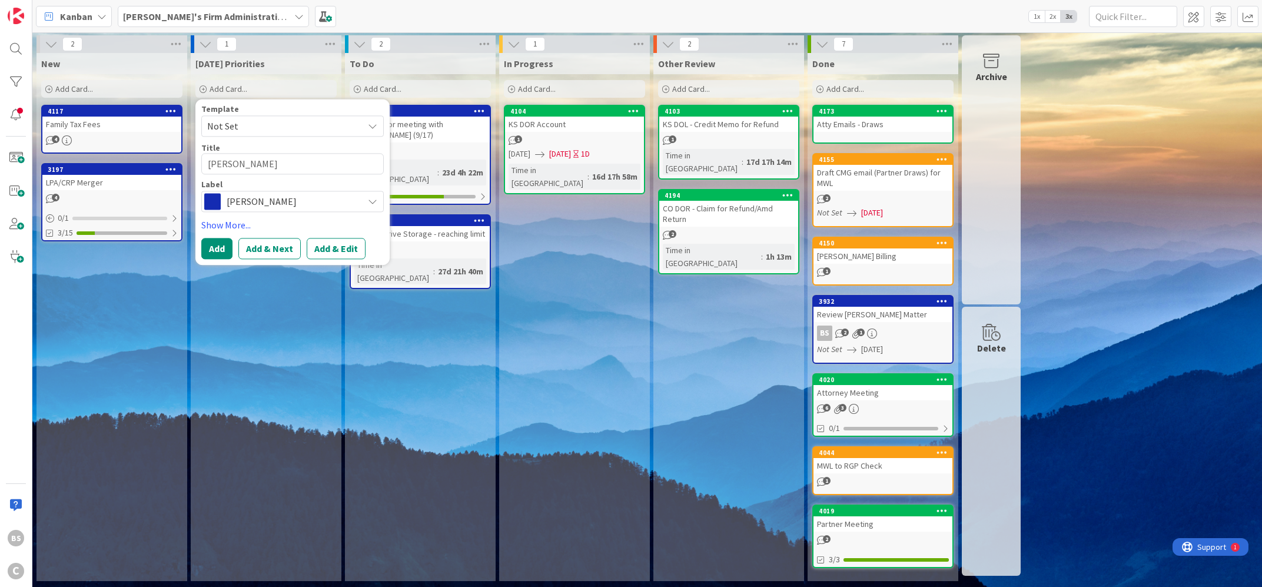
type textarea "[PERSON_NAME]"
type textarea "x"
type textarea "[PERSON_NAME]"
type textarea "x"
type textarea "[PERSON_NAME] -"
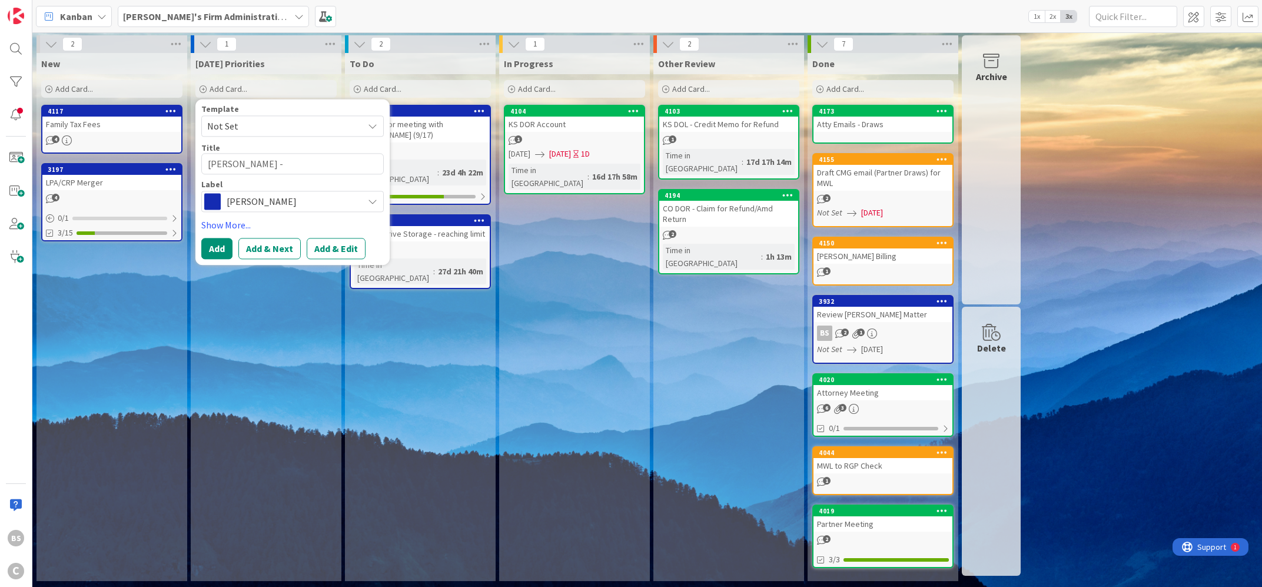
type textarea "x"
type textarea "[PERSON_NAME] -"
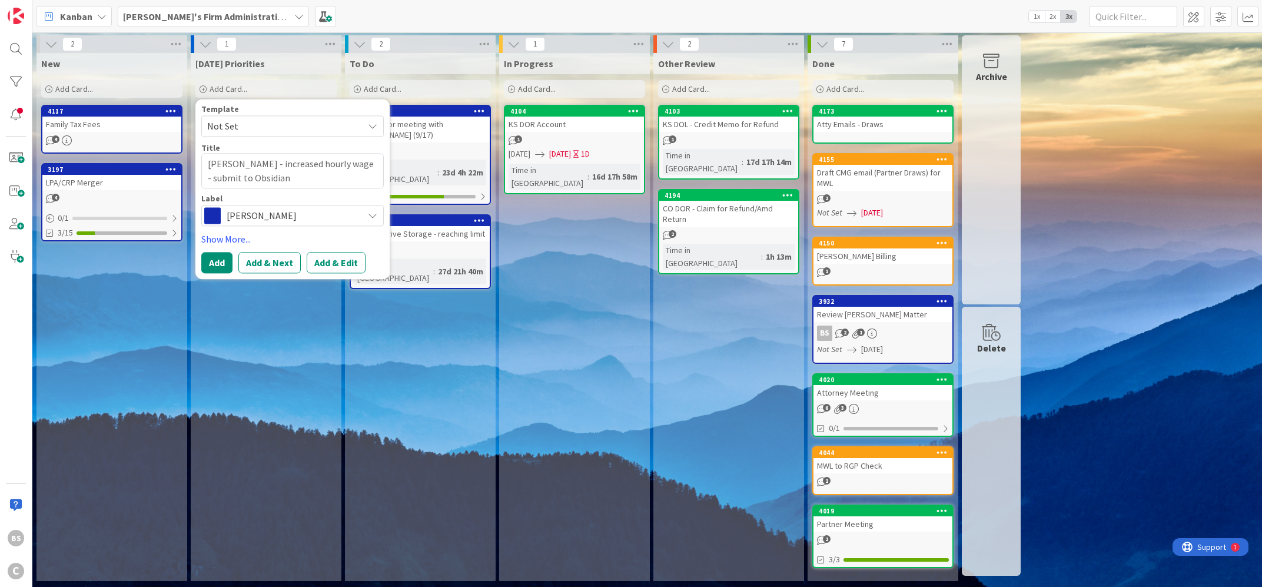
click at [263, 213] on span "[PERSON_NAME]" at bounding box center [292, 216] width 131 height 16
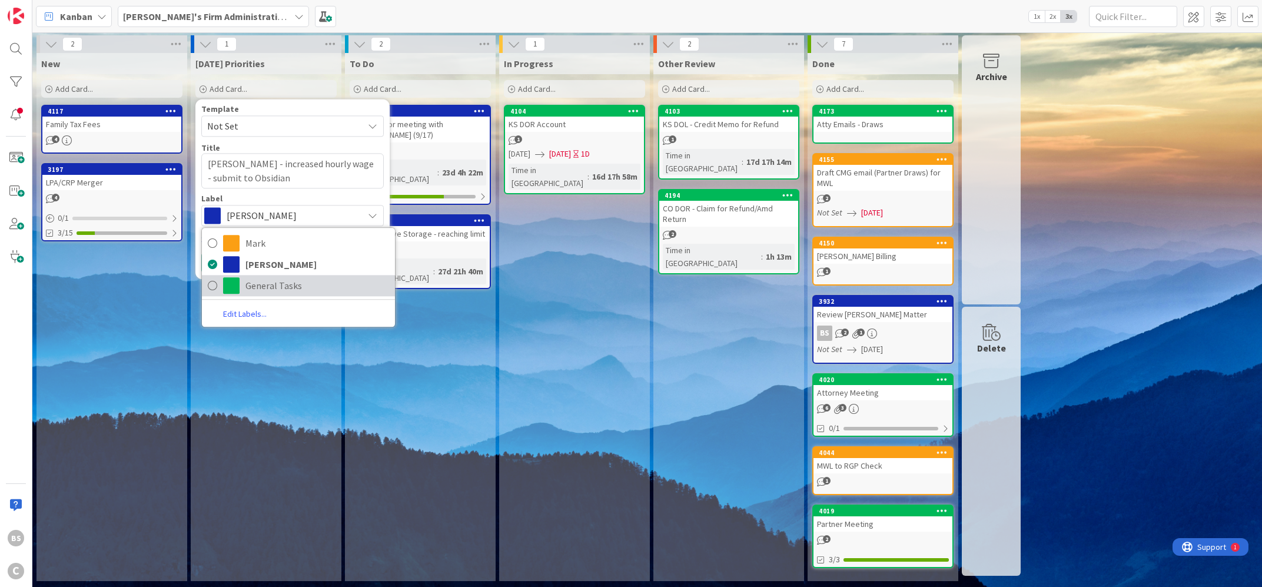
click at [266, 286] on span "General Tasks" at bounding box center [318, 286] width 144 height 18
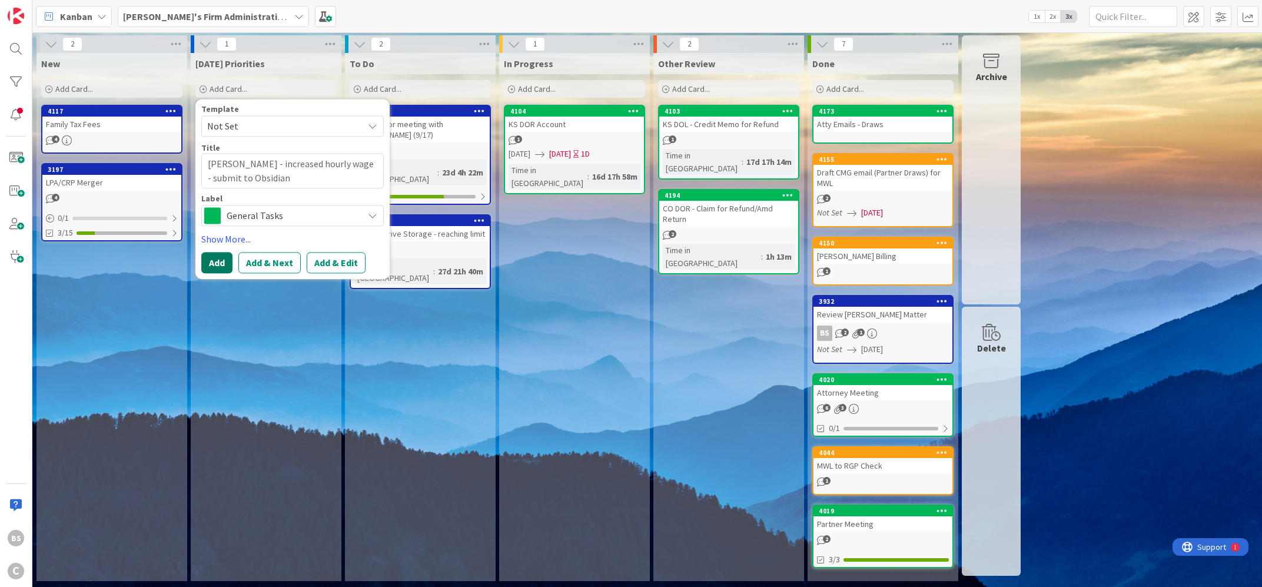
click at [215, 266] on button "Add" at bounding box center [216, 263] width 31 height 21
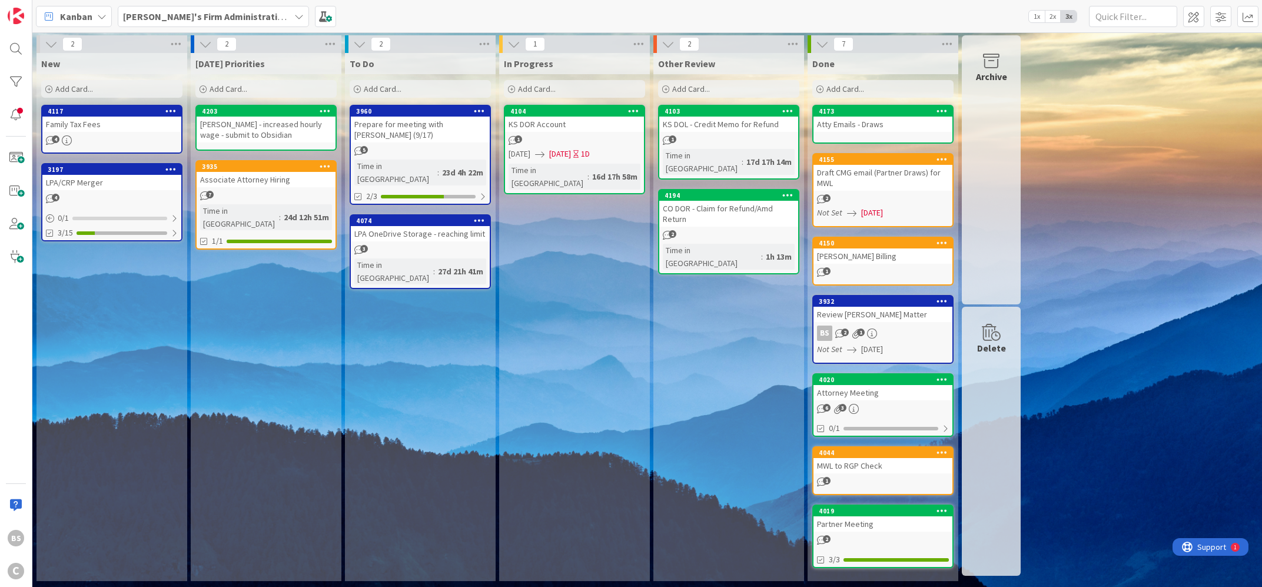
click at [247, 376] on div "[DATE] Priorities Add Card... Template Not Set Title 0 / 128 Label [PERSON_NAME…" at bounding box center [266, 317] width 151 height 528
